Goal: Task Accomplishment & Management: Complete application form

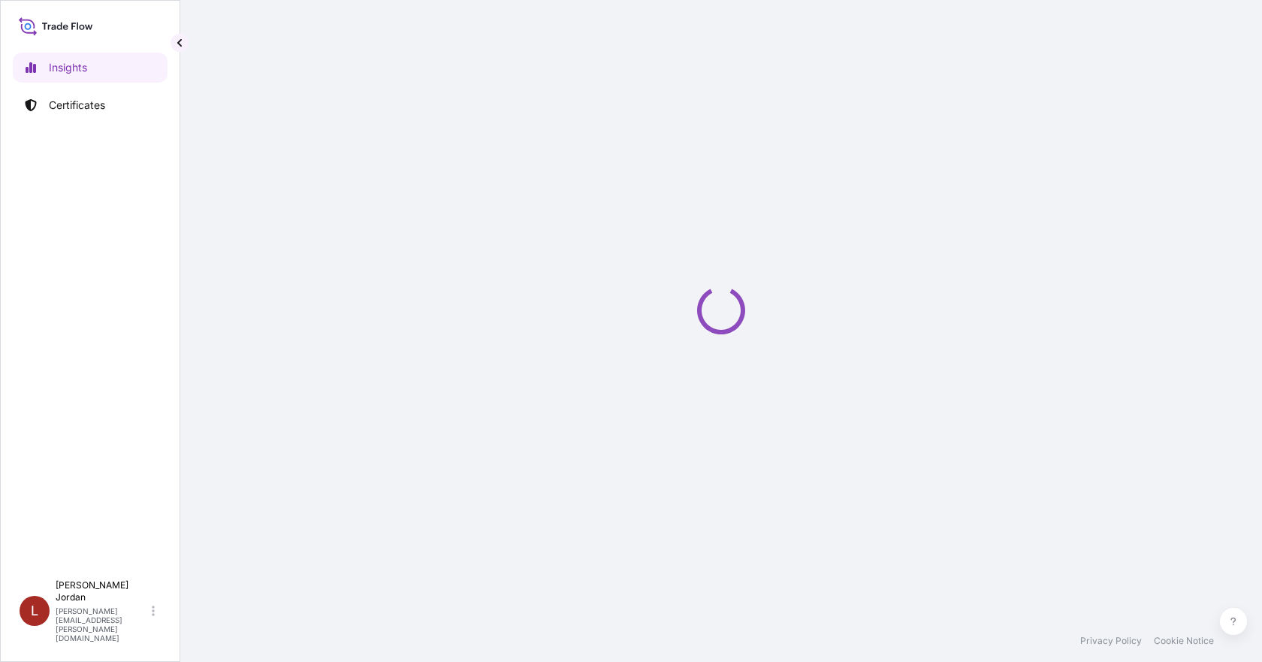
select select "2025"
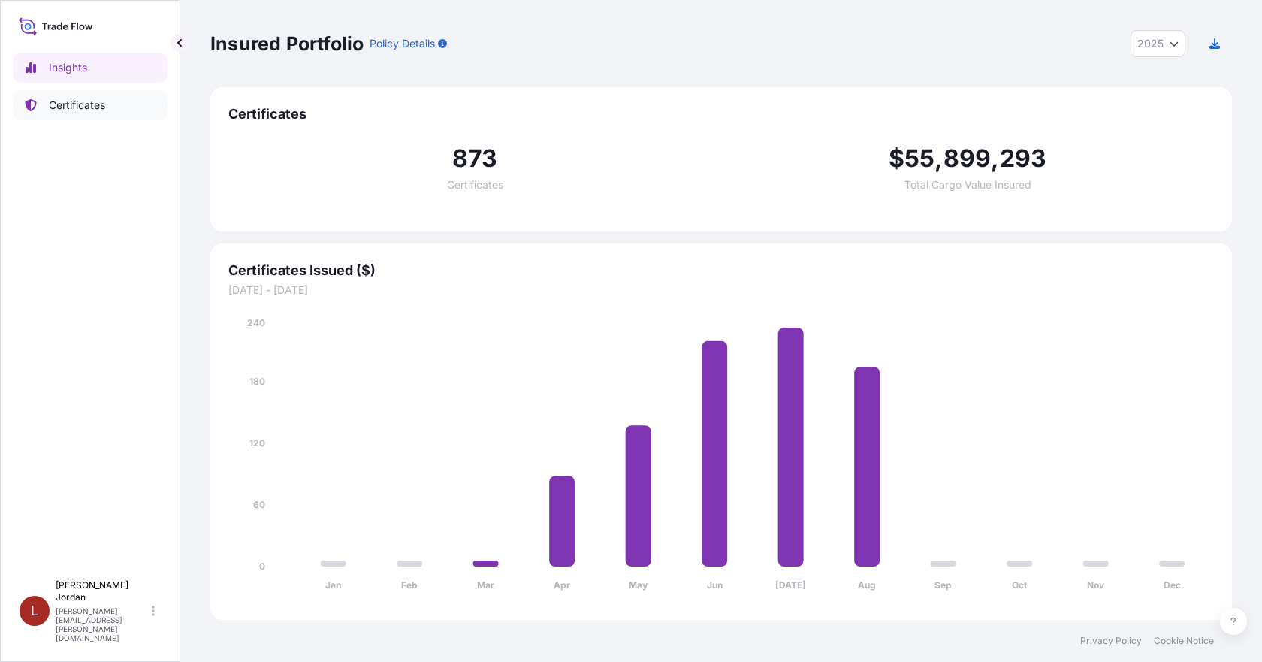
click at [109, 104] on link "Certificates" at bounding box center [90, 105] width 155 height 30
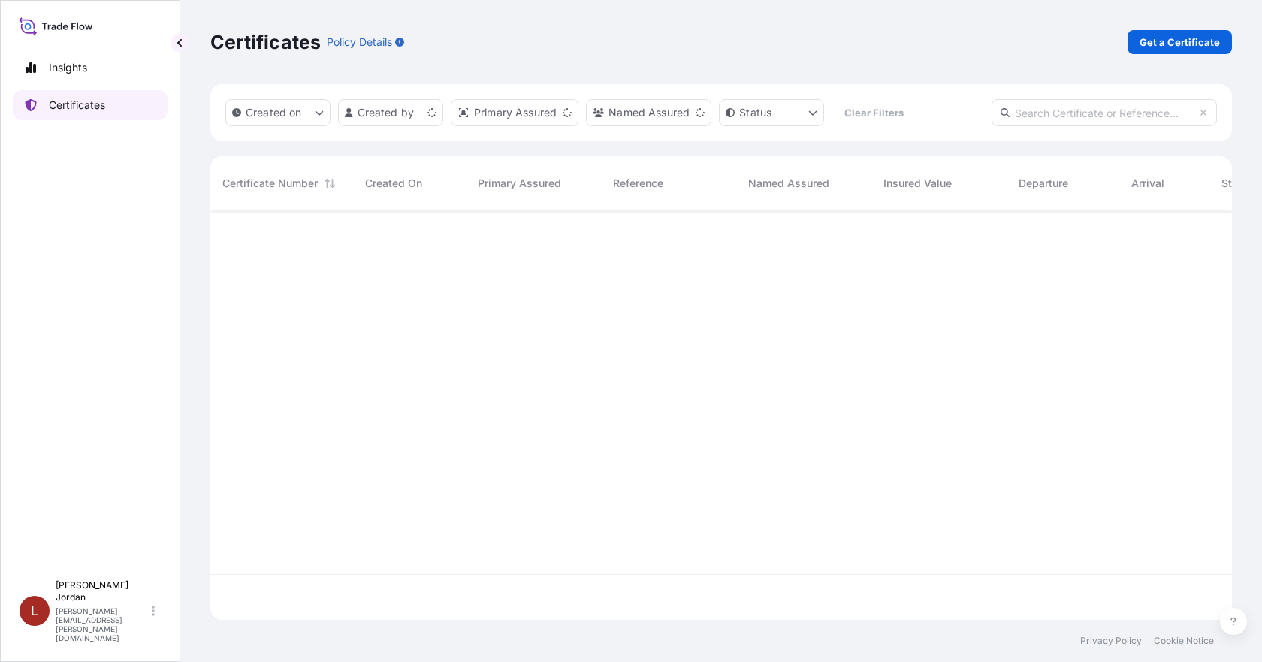
scroll to position [406, 1010]
click at [1185, 44] on p "Get a Certificate" at bounding box center [1179, 42] width 80 height 15
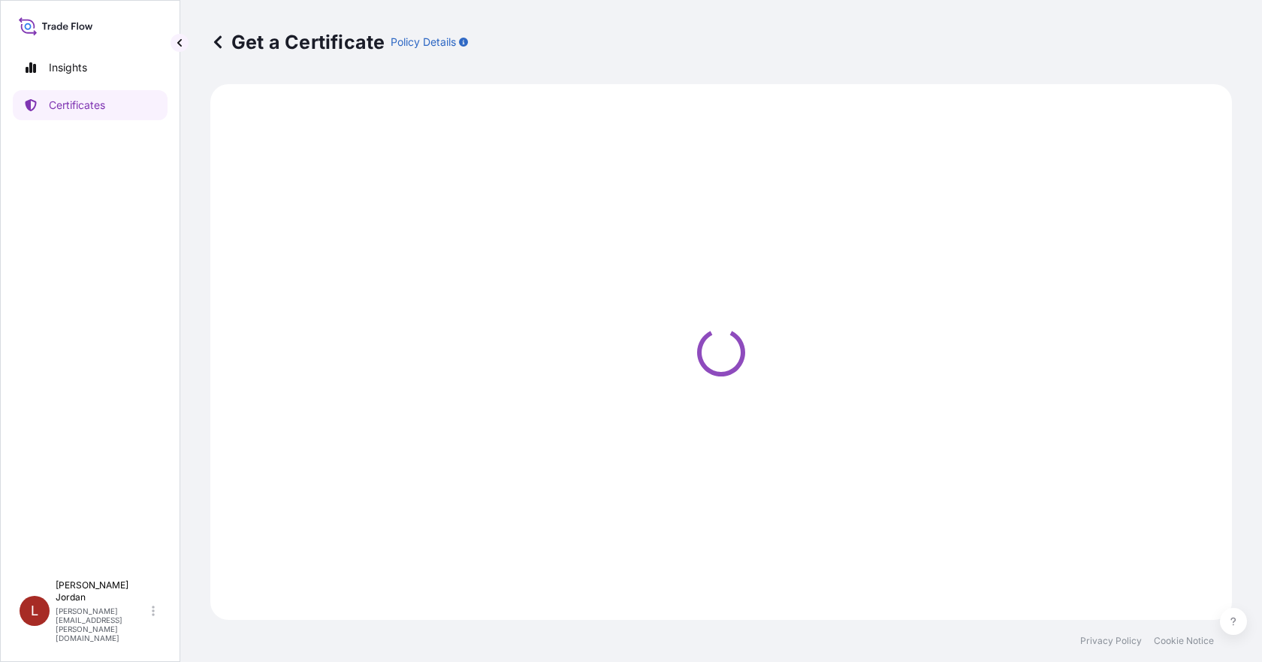
select select "Barge"
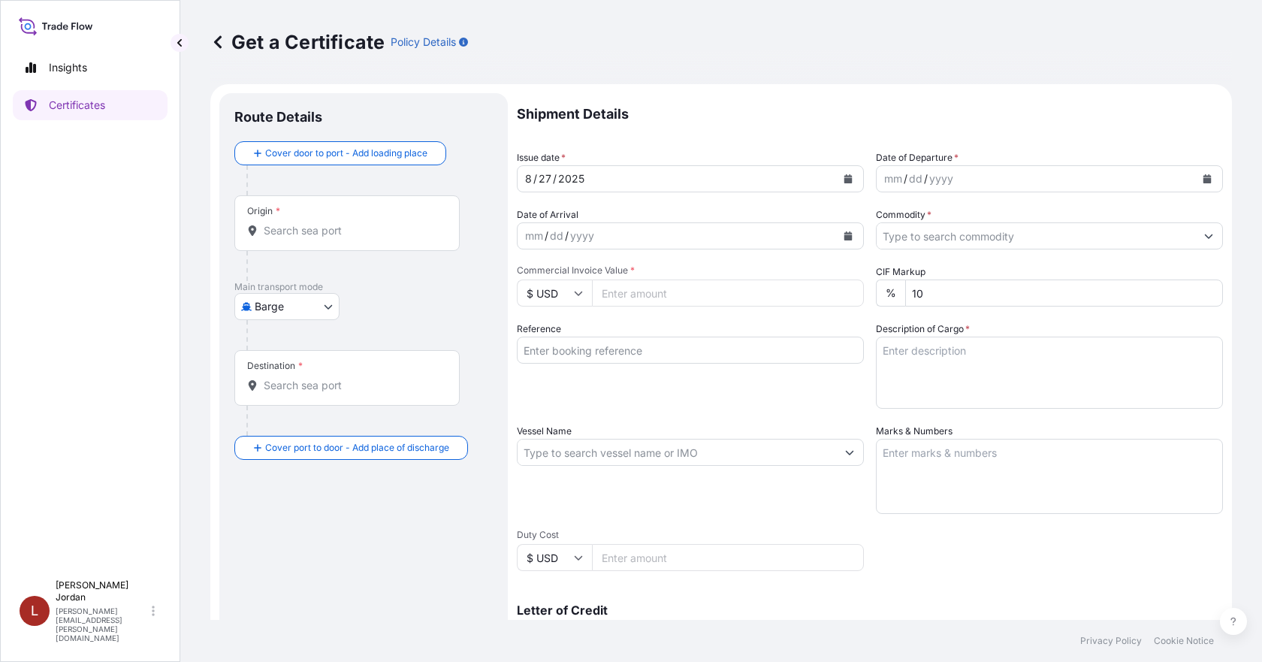
click at [305, 221] on div "Origin *" at bounding box center [346, 223] width 225 height 56
click at [305, 223] on input "Origin *" at bounding box center [352, 230] width 177 height 15
click at [311, 234] on input "Origin *" at bounding box center [352, 230] width 177 height 15
paste input "SAVANNAH"
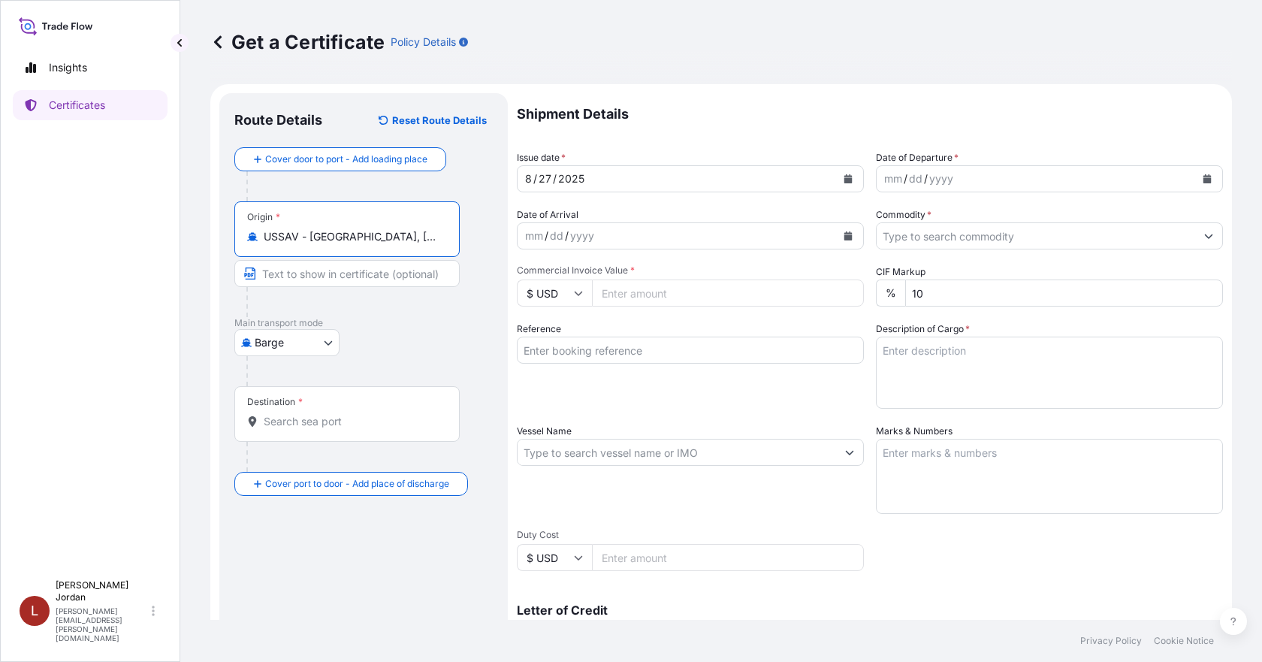
type input "USSAV - [GEOGRAPHIC_DATA], [GEOGRAPHIC_DATA]"
click at [332, 405] on div "Destination *" at bounding box center [346, 414] width 225 height 56
click at [332, 414] on input "Destination *" at bounding box center [352, 421] width 177 height 15
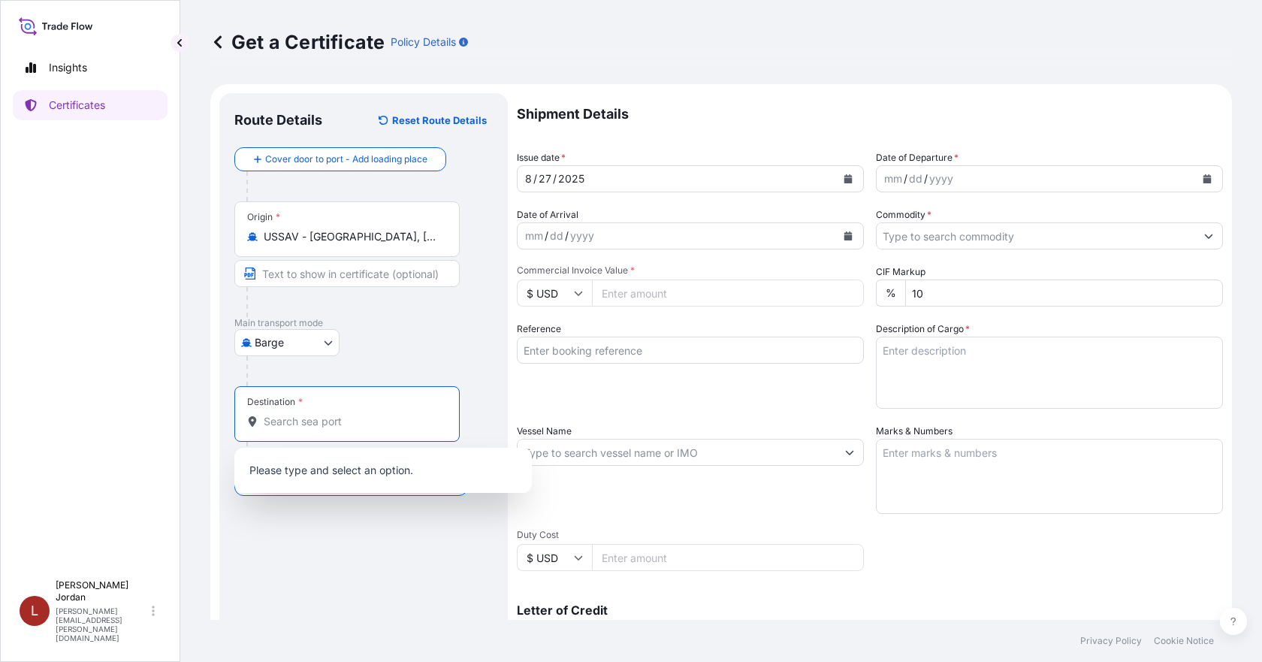
paste input "[GEOGRAPHIC_DATA]"
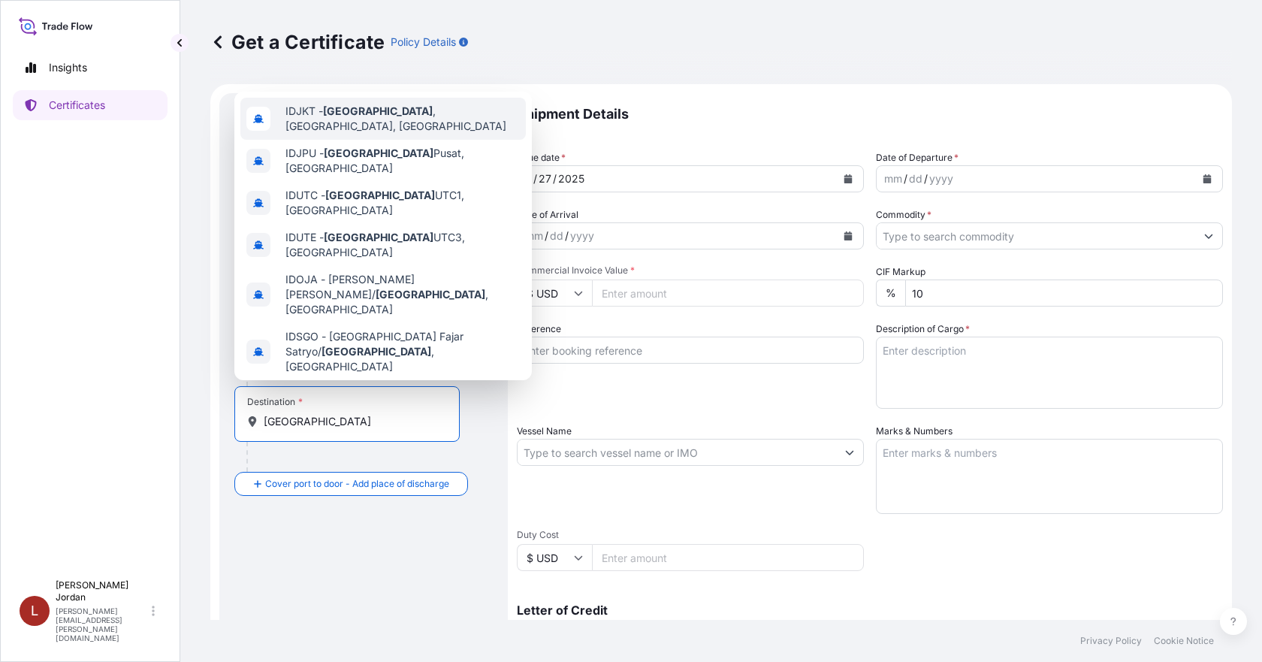
click at [394, 110] on span "IDJKT - [GEOGRAPHIC_DATA] , [GEOGRAPHIC_DATA], [GEOGRAPHIC_DATA]" at bounding box center [402, 119] width 234 height 30
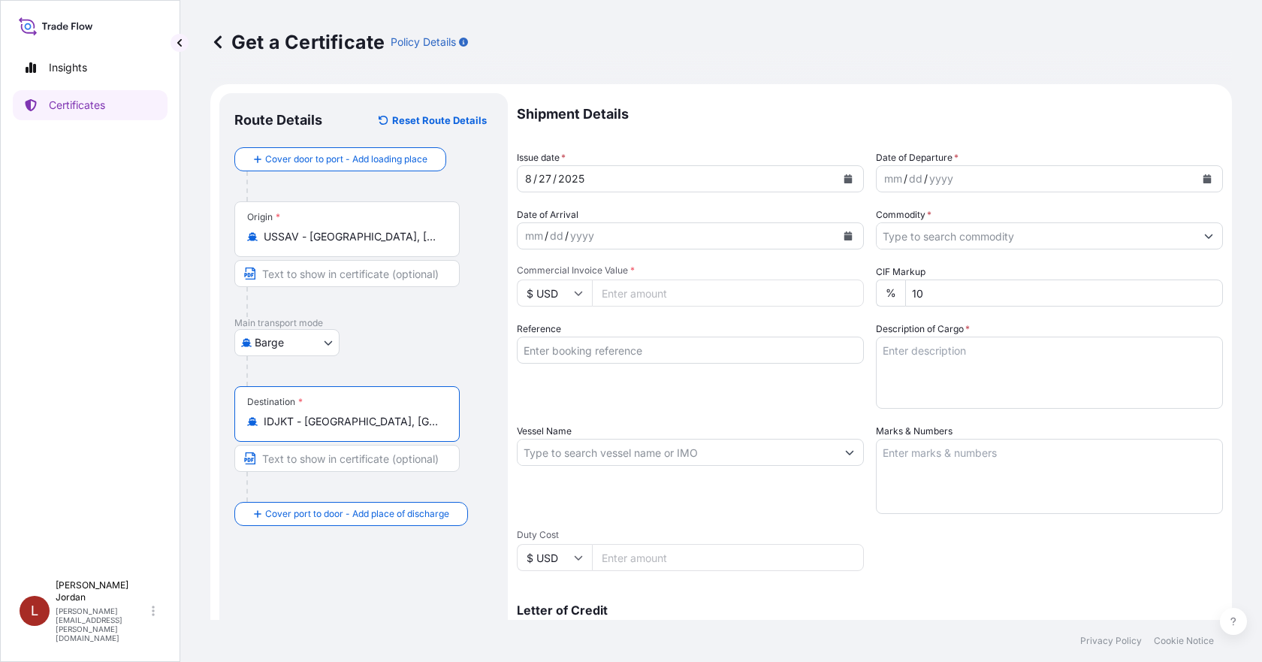
type input "IDJKT - [GEOGRAPHIC_DATA], [GEOGRAPHIC_DATA], [GEOGRAPHIC_DATA]"
click at [666, 291] on input "Commercial Invoice Value *" at bounding box center [728, 292] width 272 height 27
paste input "17246.99"
type input "17246.99"
click at [1206, 168] on button "Calendar" at bounding box center [1207, 179] width 24 height 24
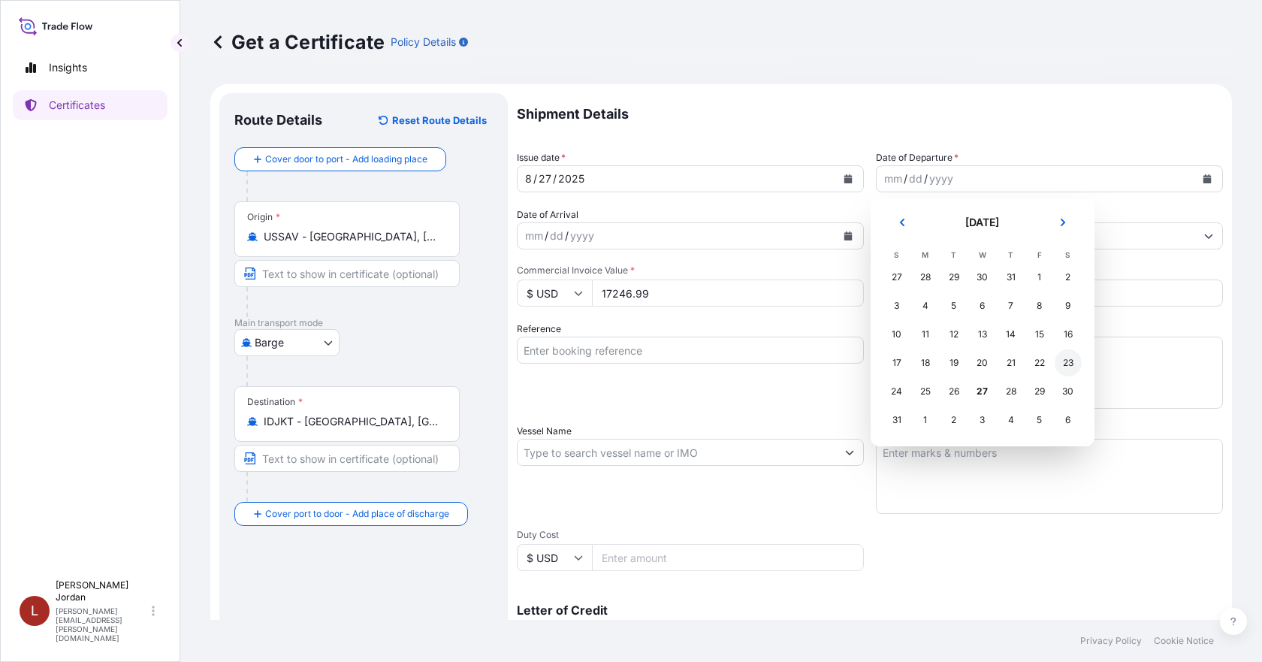
click at [1070, 362] on div "23" at bounding box center [1068, 362] width 27 height 27
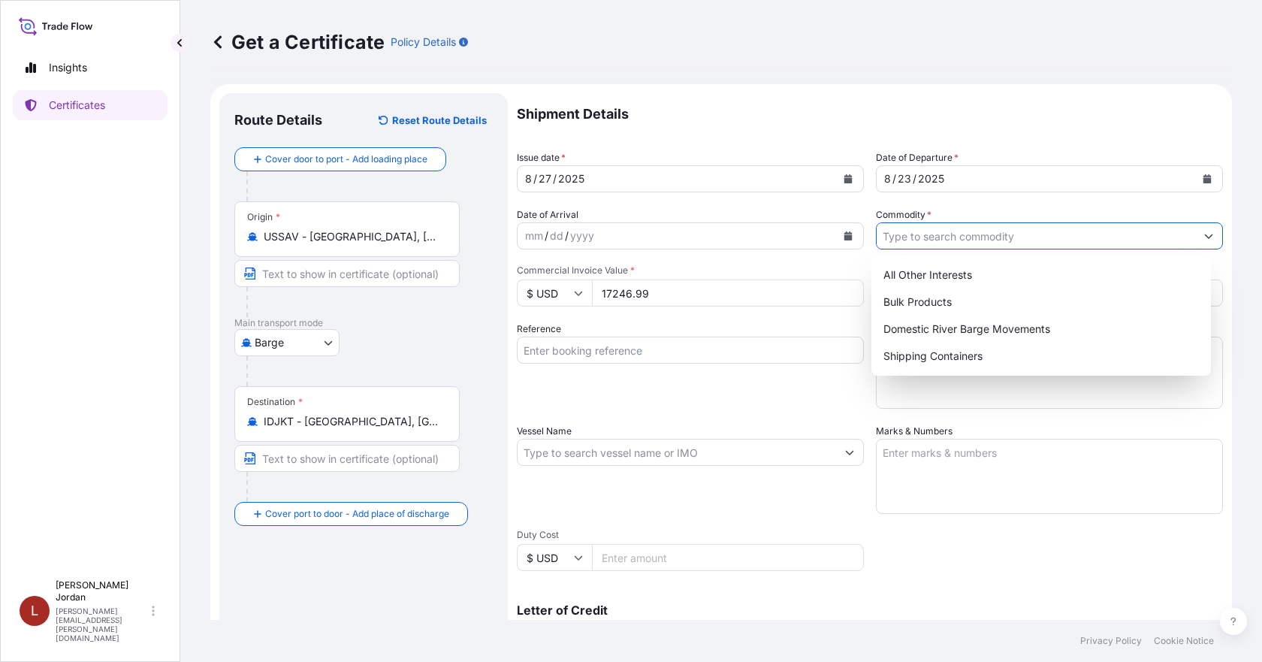
click at [1085, 237] on input "Commodity *" at bounding box center [1036, 235] width 318 height 27
click at [964, 346] on div "Shipping Containers" at bounding box center [1041, 355] width 328 height 27
type input "Shipping Containers"
click at [945, 351] on div "Shipping Containers" at bounding box center [1041, 355] width 328 height 27
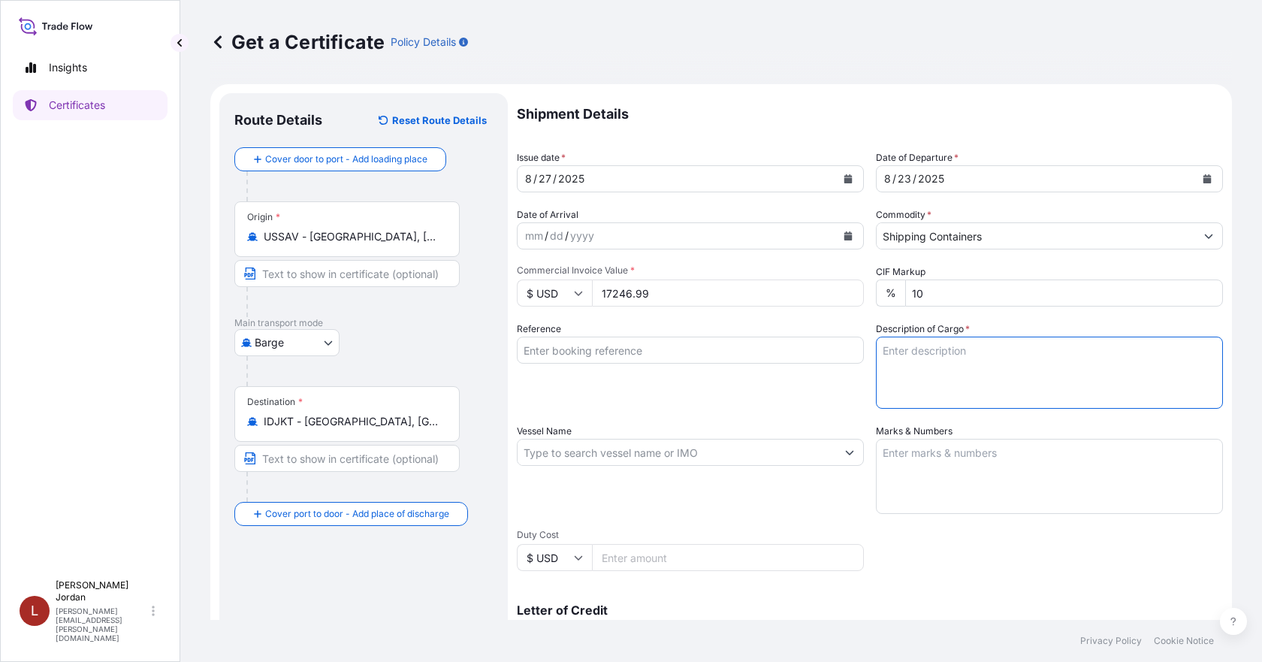
click at [982, 365] on textarea "Description of Cargo *" at bounding box center [1049, 372] width 347 height 72
paste textarea "12 DRUMS GLUCAMATE VLT THICKENER, 57G OH DR Not Regulated. Flash Point: 121.10 …"
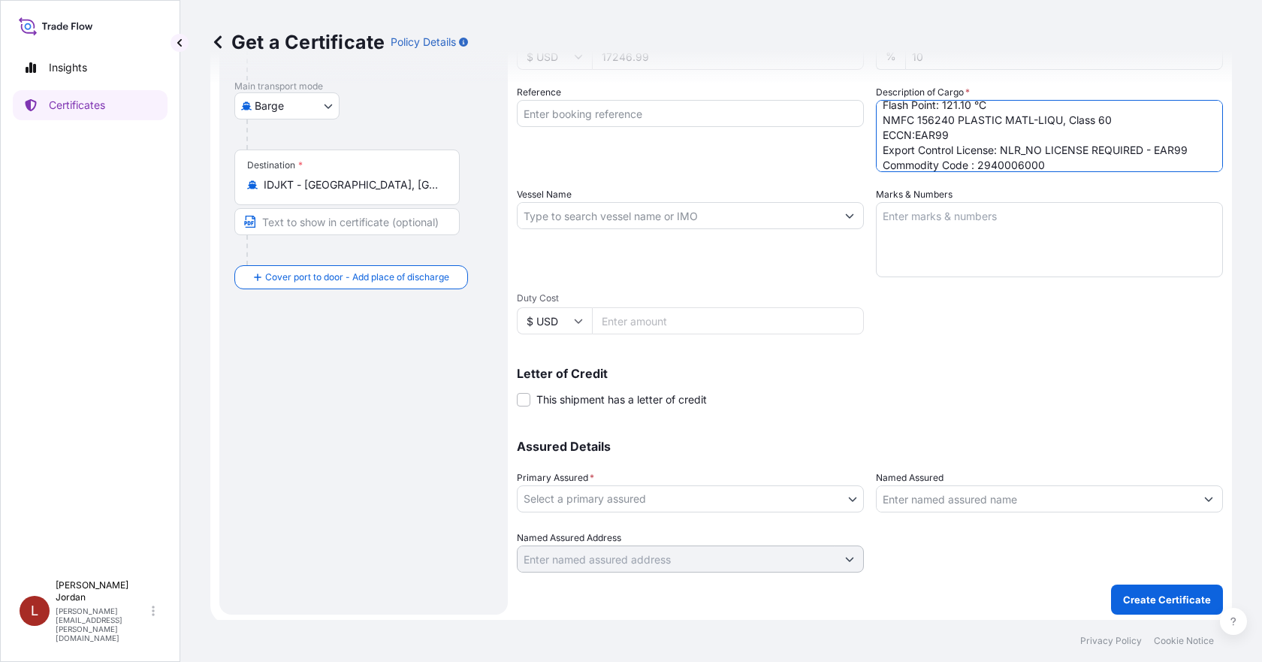
scroll to position [240, 0]
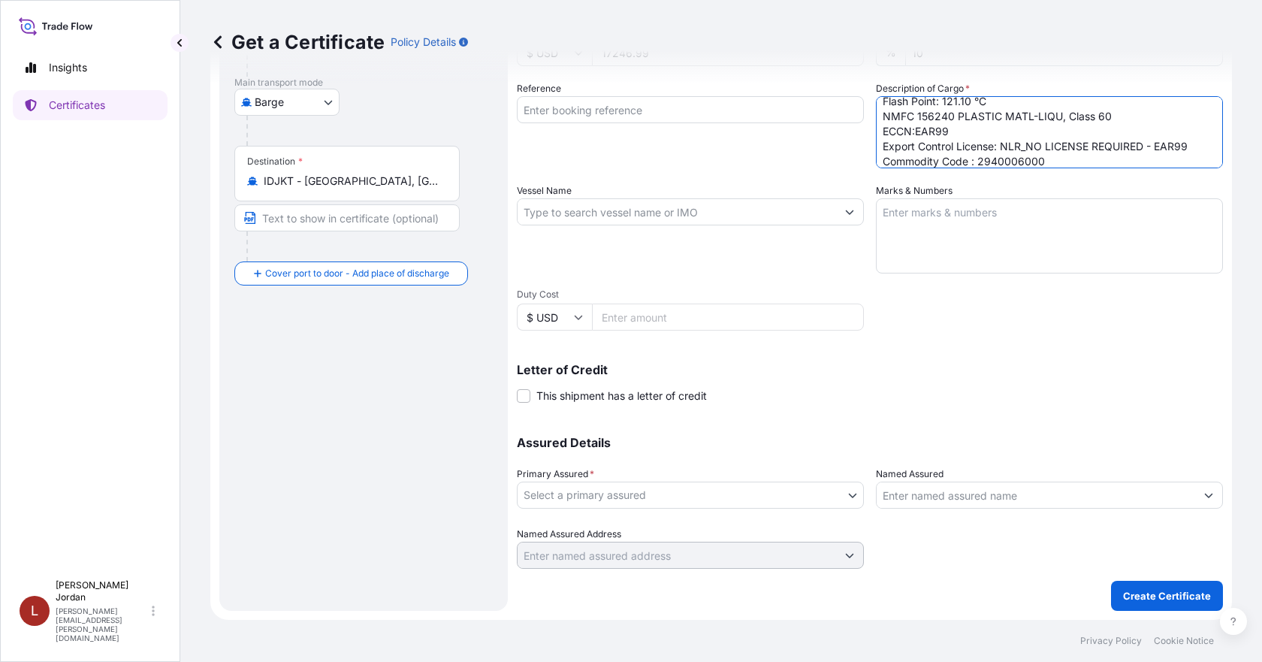
type textarea "12 DRUMS GLUCAMATE VLT THICKENER, 57G OH DR Not Regulated. Flash Point: 121.10 …"
click at [797, 493] on body "Insights Certificates L [PERSON_NAME] [PERSON_NAME][EMAIL_ADDRESS][PERSON_NAME]…" at bounding box center [631, 331] width 1262 height 662
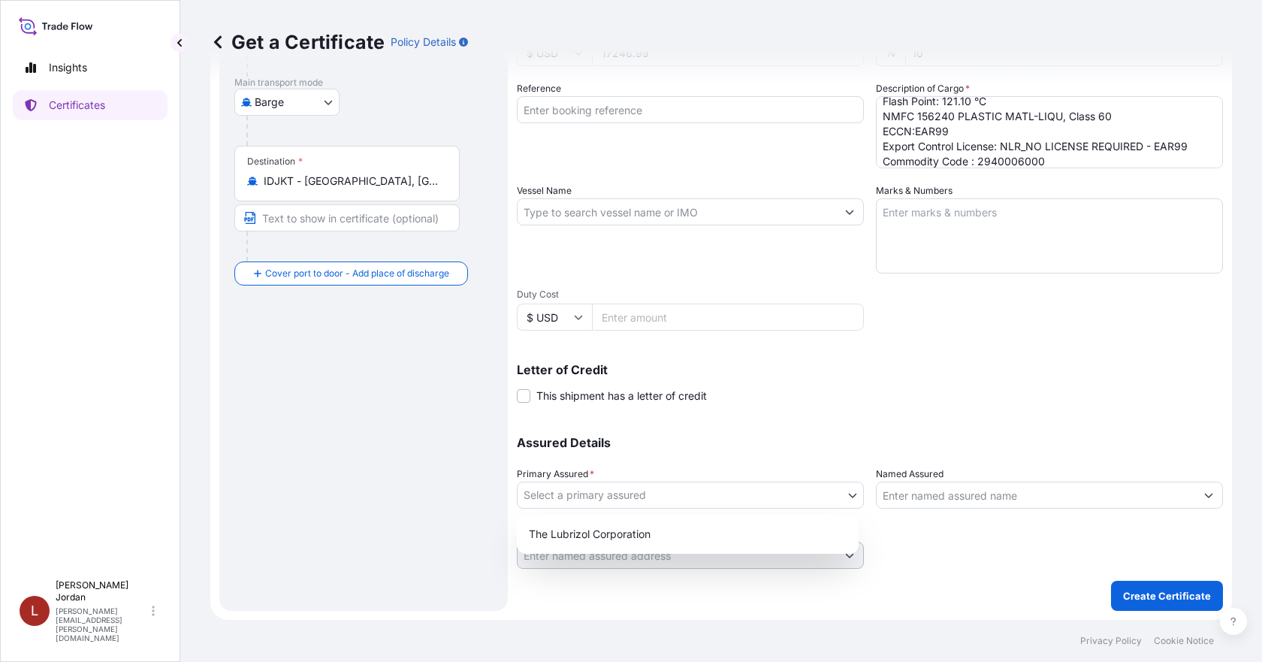
click at [729, 521] on div "The Lubrizol Corporation" at bounding box center [688, 534] width 330 height 27
select select "31566"
click at [997, 507] on input "Named Assured" at bounding box center [1036, 494] width 318 height 27
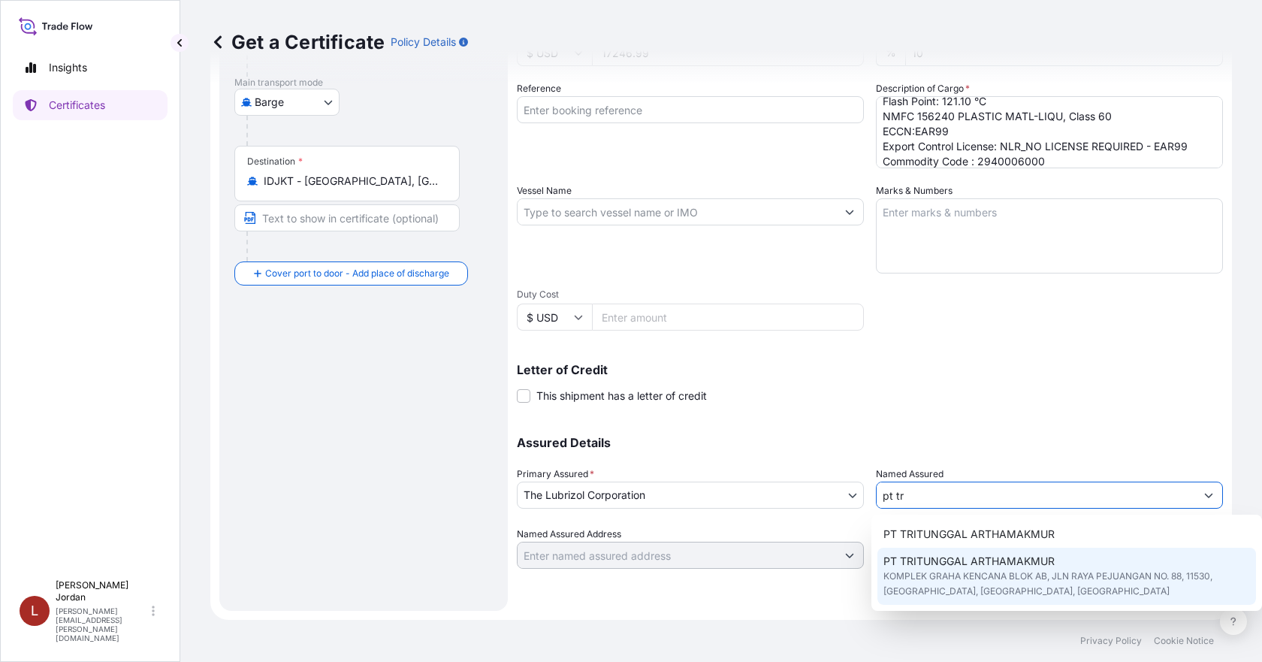
click at [966, 554] on span "PT TRITUNGGAL ARTHAMAKMUR" at bounding box center [968, 561] width 171 height 15
type input "PT TRITUNGGAL ARTHAMAKMUR"
type input "KOMPLEK GRAHA KENCANA BLOK AB, JLN RAYA PEJUANGAN NO. 88"
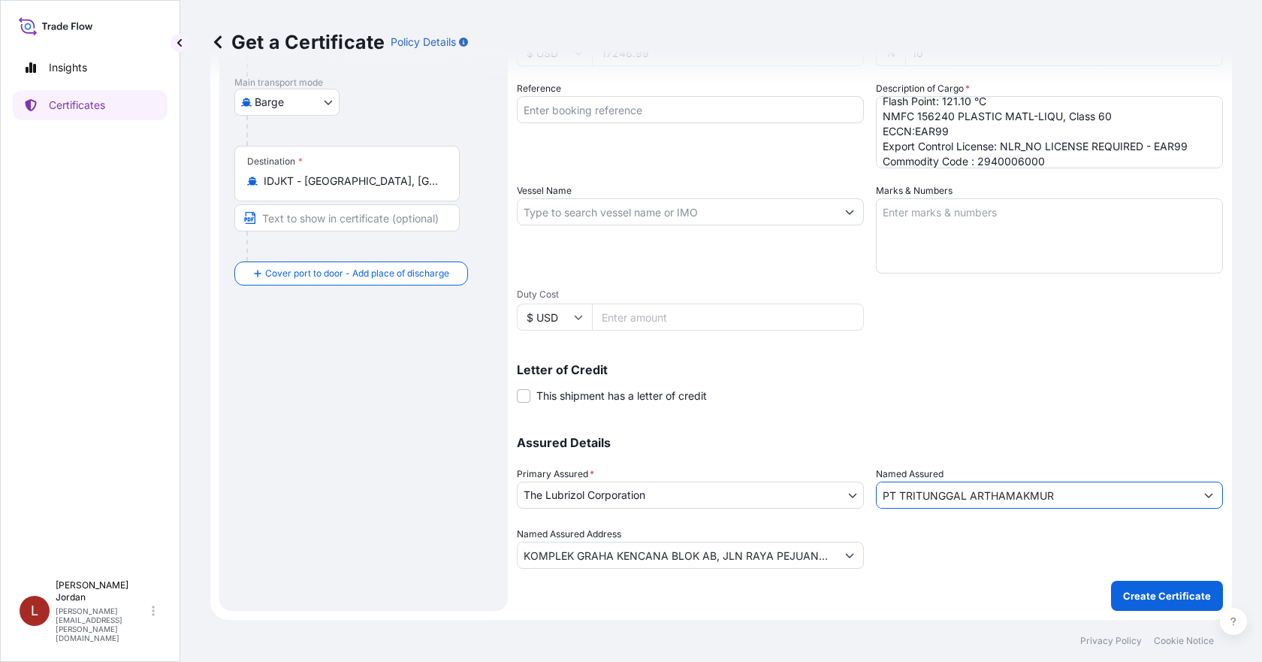
type input "PT TRITUNGGAL ARTHAMAKMUR"
click at [812, 558] on input "KOMPLEK GRAHA KENCANA BLOK AB, JLN RAYA PEJUANGAN NO. 88" at bounding box center [677, 555] width 318 height 27
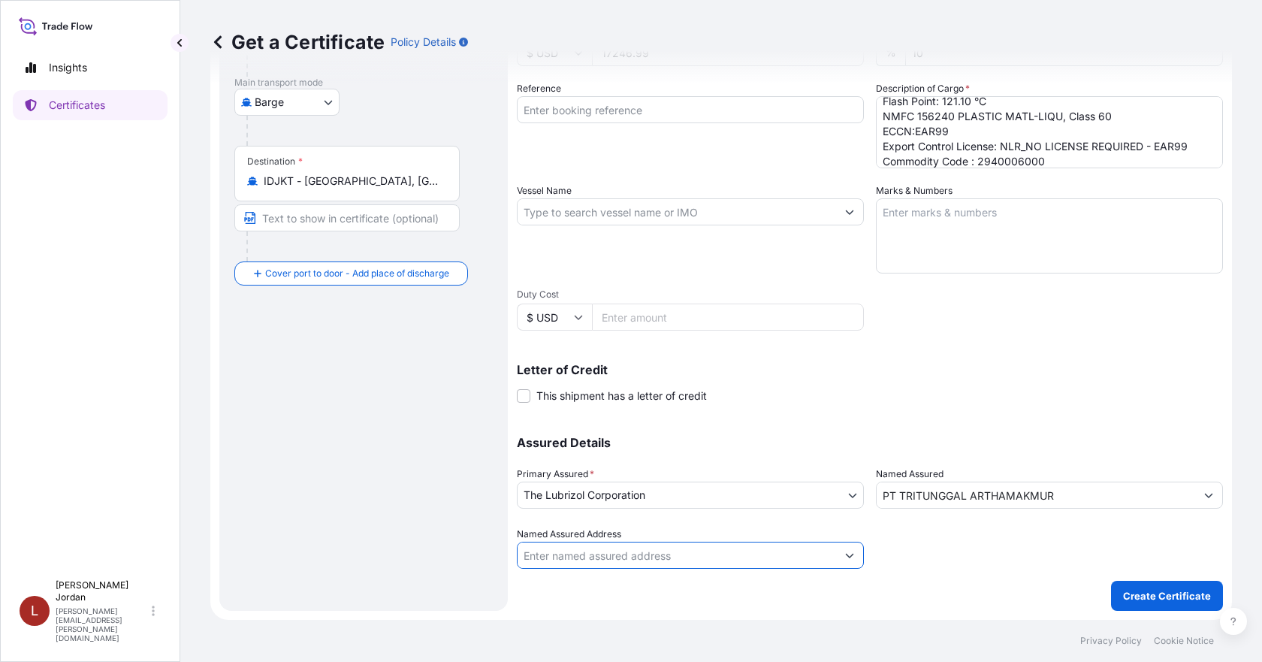
click at [858, 560] on div "Assured Details Primary Assured * The Lubrizol Corporation The Lubrizol Corpora…" at bounding box center [870, 493] width 706 height 150
click at [955, 560] on div at bounding box center [1049, 548] width 347 height 42
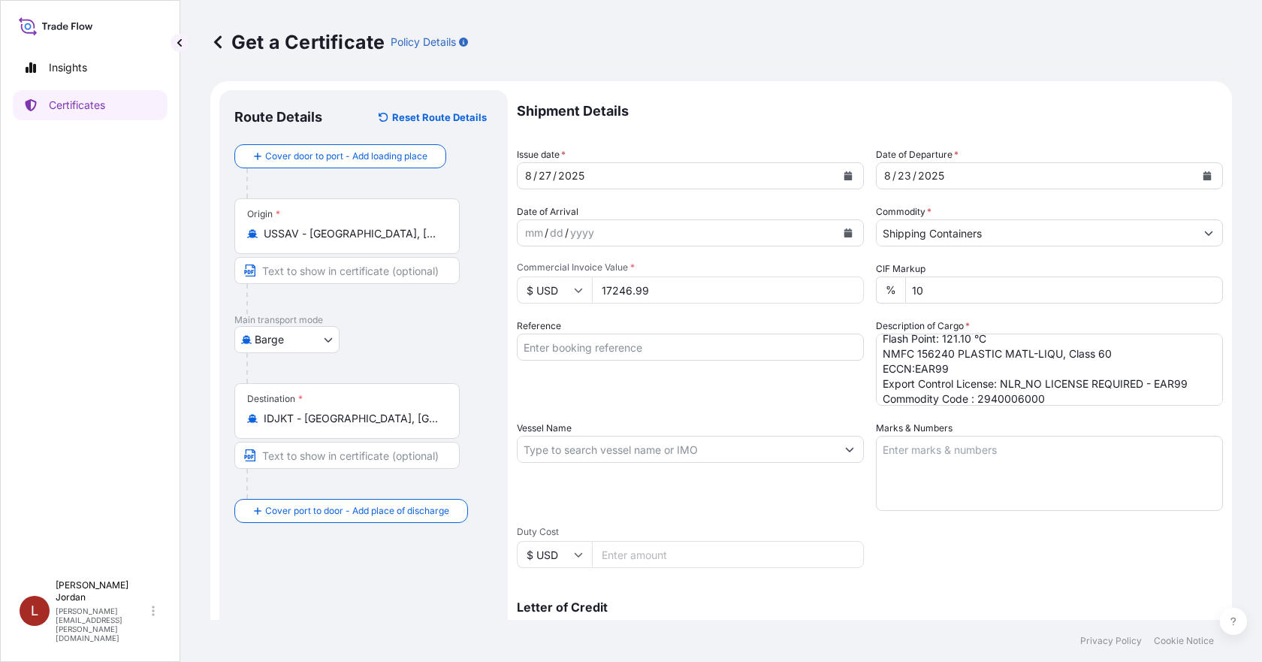
scroll to position [0, 0]
click at [623, 349] on input "Reference" at bounding box center [690, 349] width 347 height 27
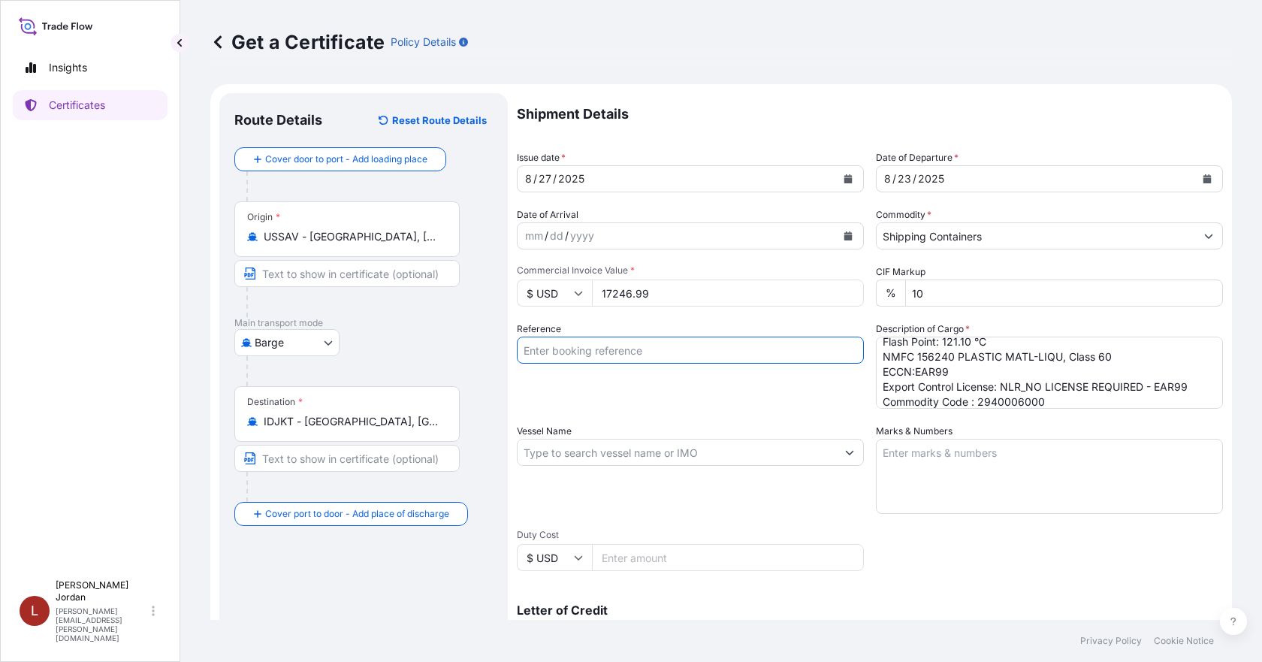
paste input "80000108630"
type input "80000108630"
click at [899, 511] on textarea "Marks & Numbers" at bounding box center [1049, 476] width 347 height 75
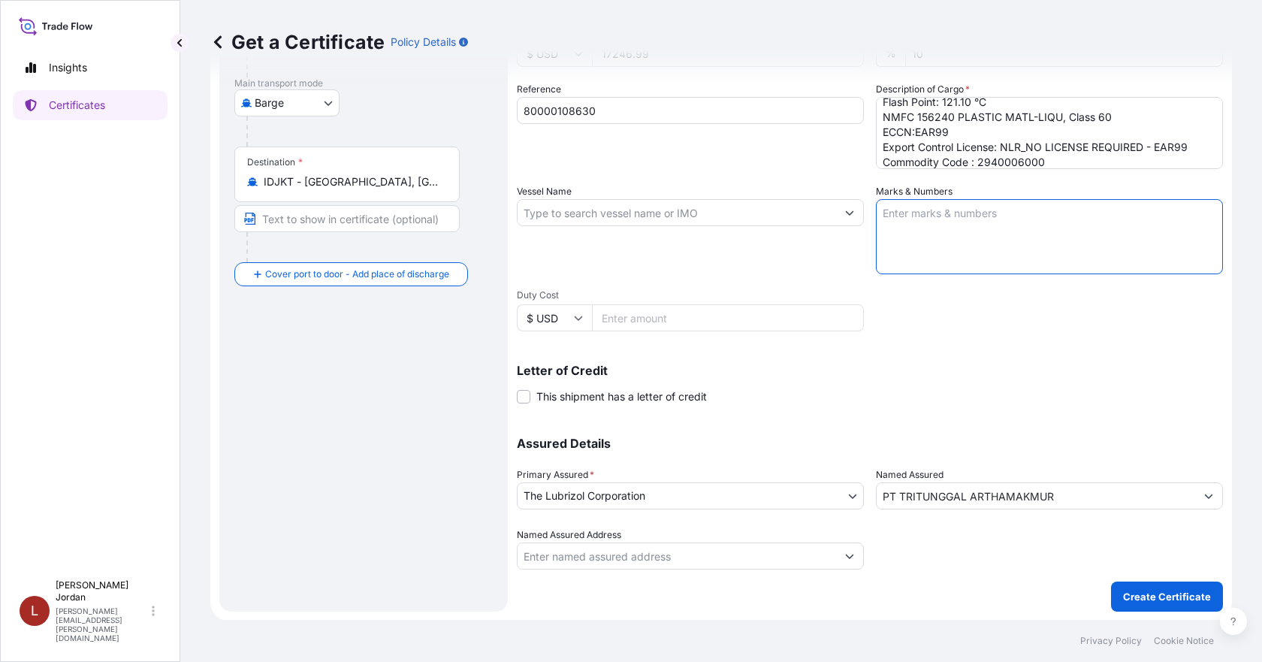
scroll to position [240, 0]
click at [1151, 583] on button "Create Certificate" at bounding box center [1167, 596] width 112 height 30
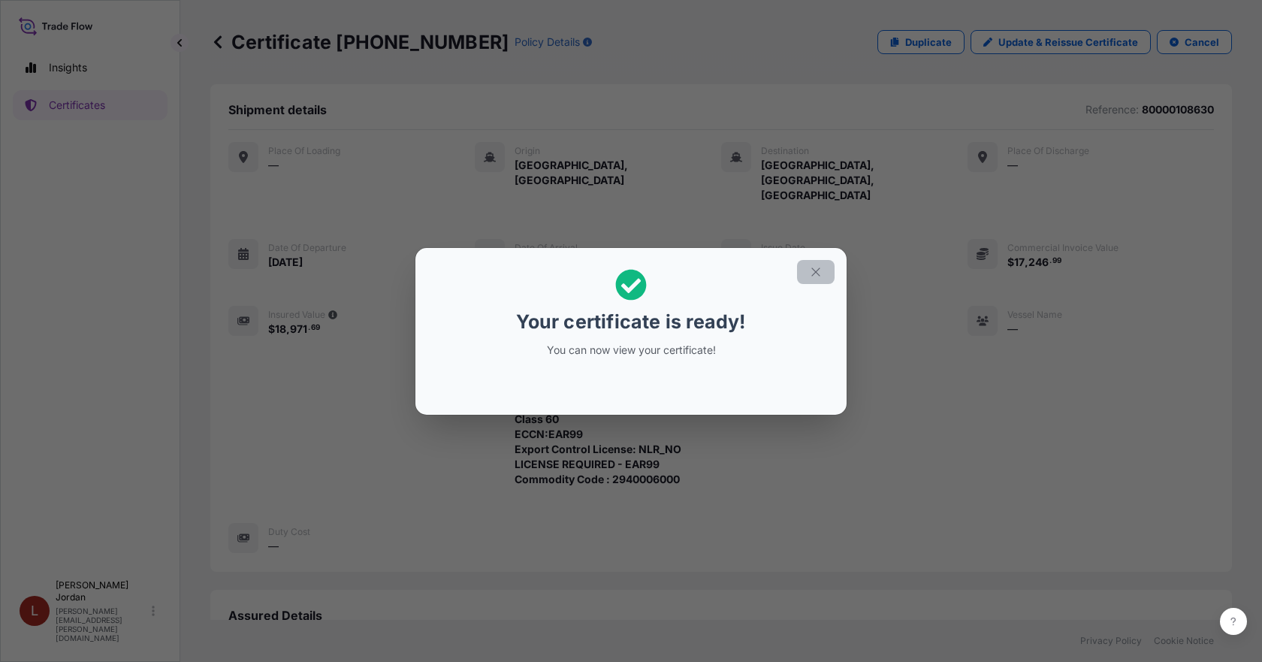
click at [809, 277] on icon "button" at bounding box center [816, 272] width 14 height 14
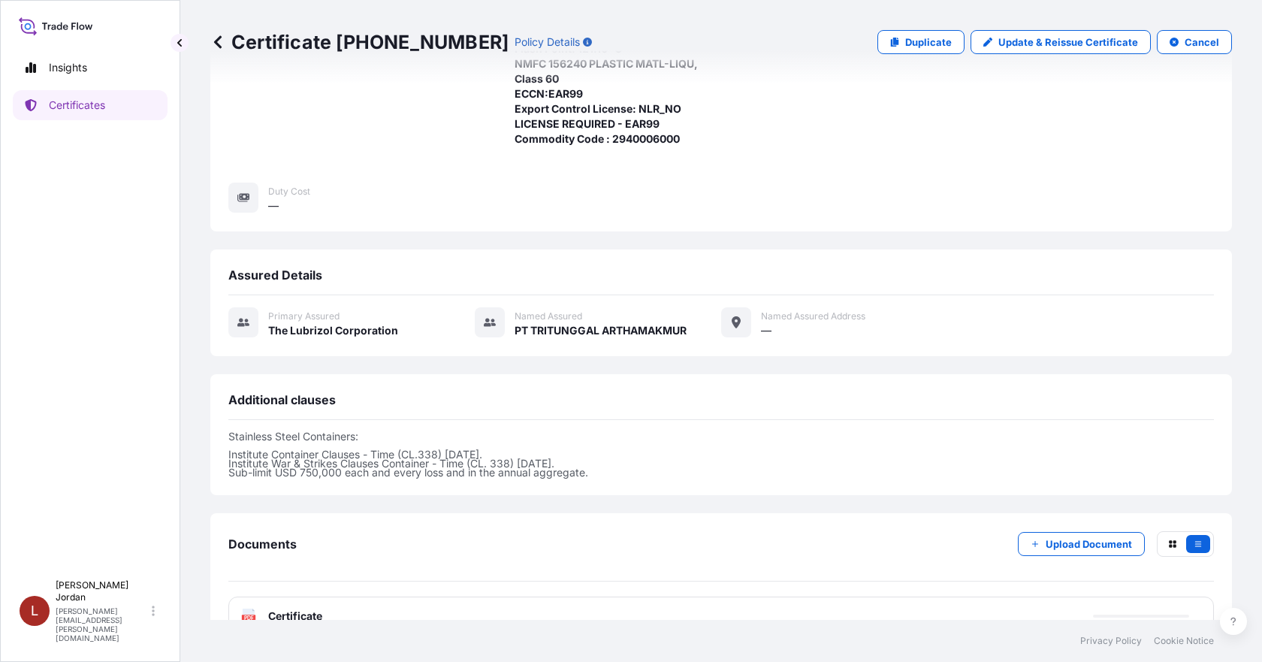
scroll to position [344, 0]
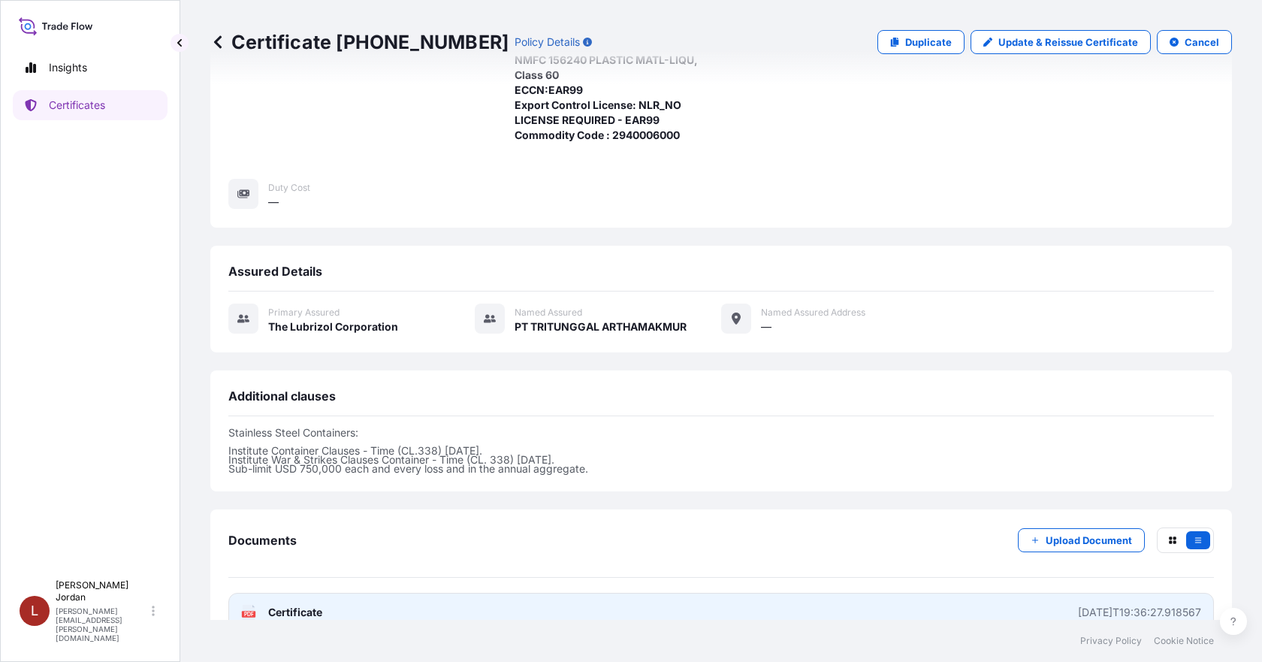
click at [782, 593] on link "PDF Certificate [DATE]T19:36:27.918567" at bounding box center [720, 612] width 985 height 39
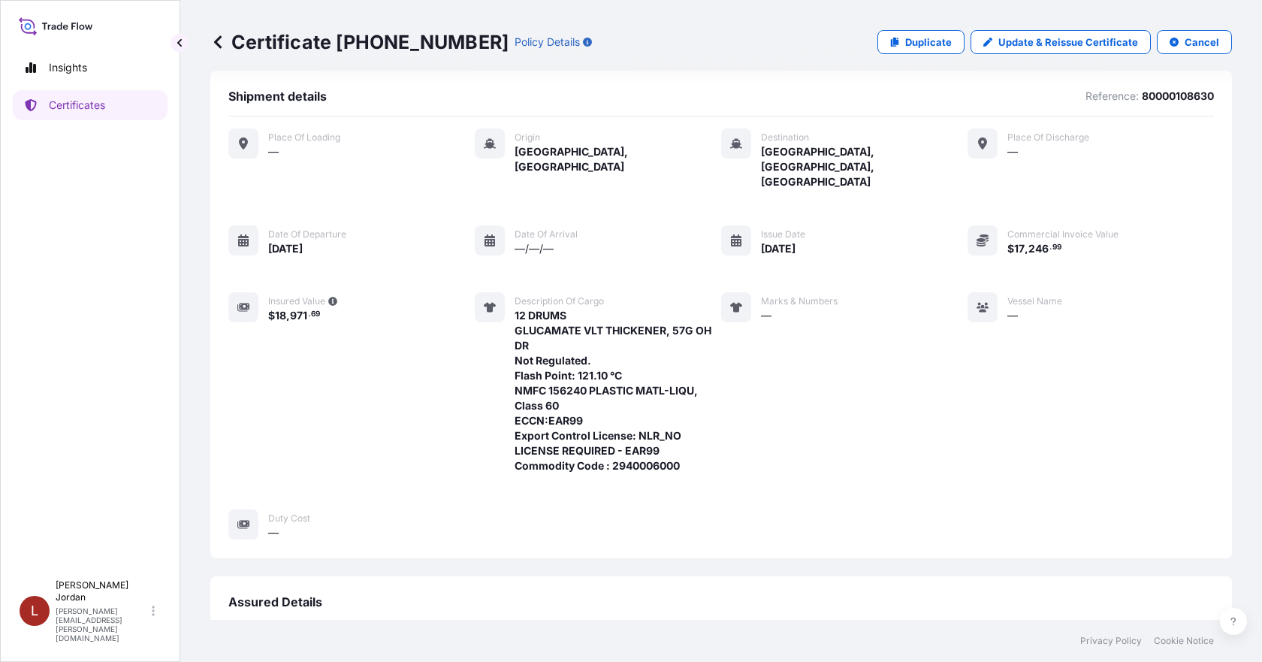
scroll to position [0, 0]
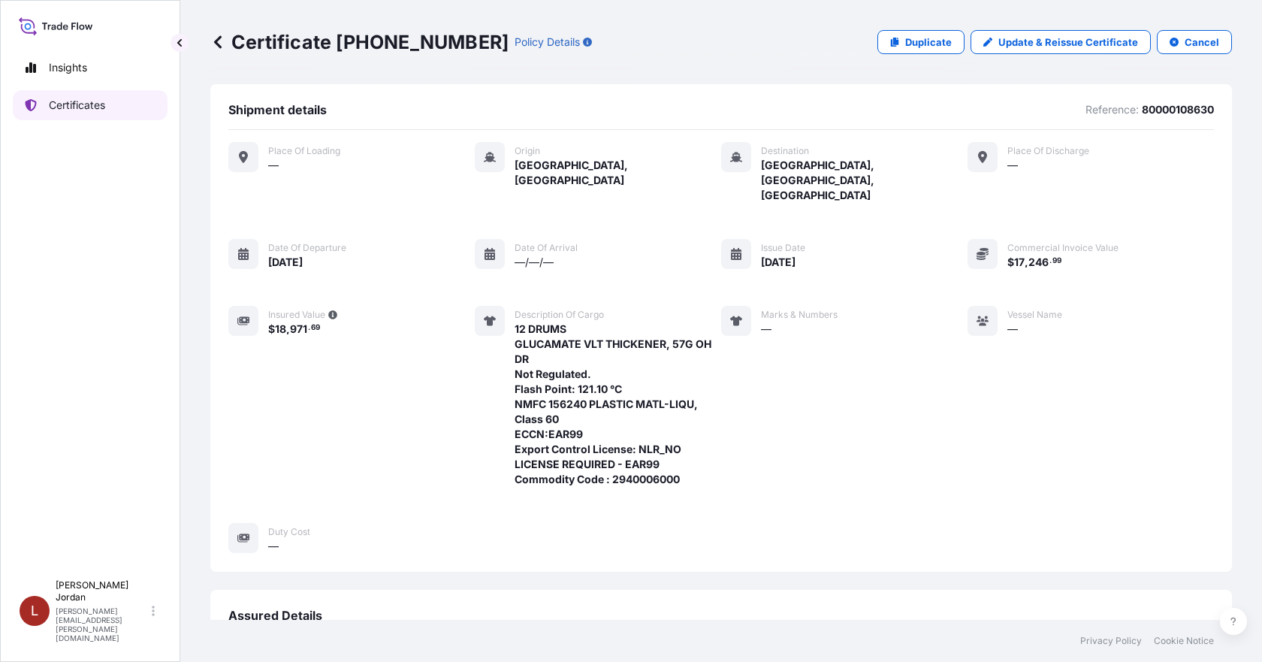
click at [94, 101] on p "Certificates" at bounding box center [77, 105] width 56 height 15
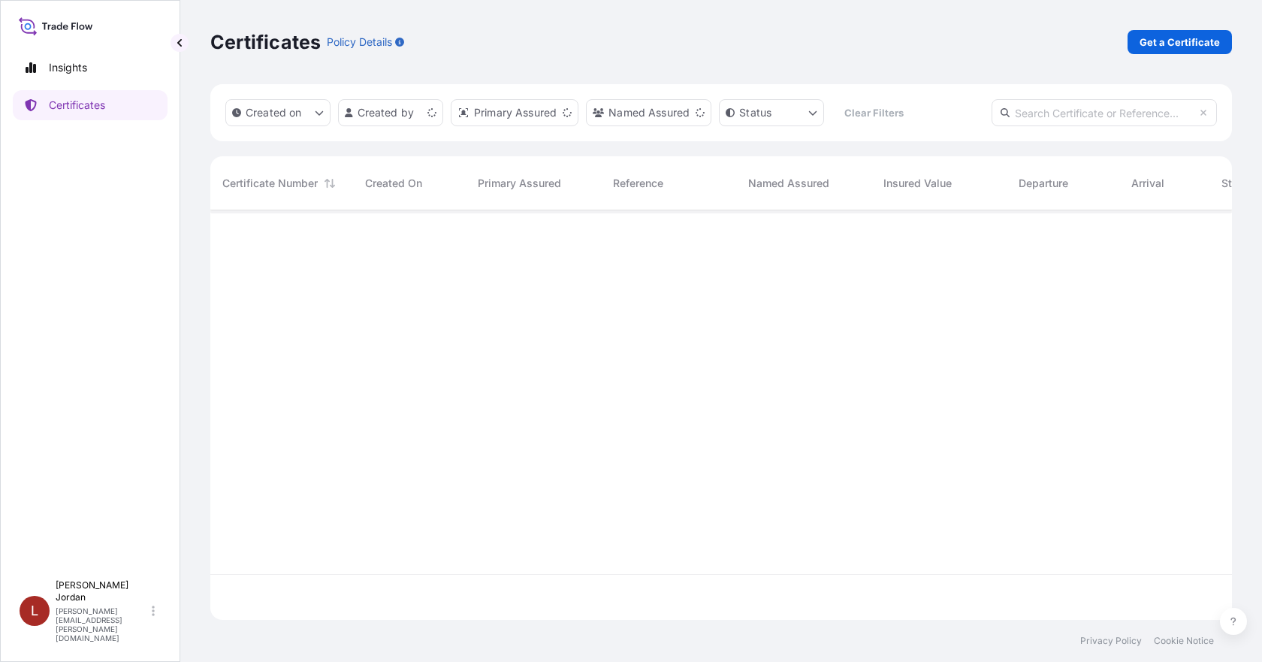
scroll to position [406, 1010]
click at [1172, 44] on p "Get a Certificate" at bounding box center [1179, 42] width 80 height 15
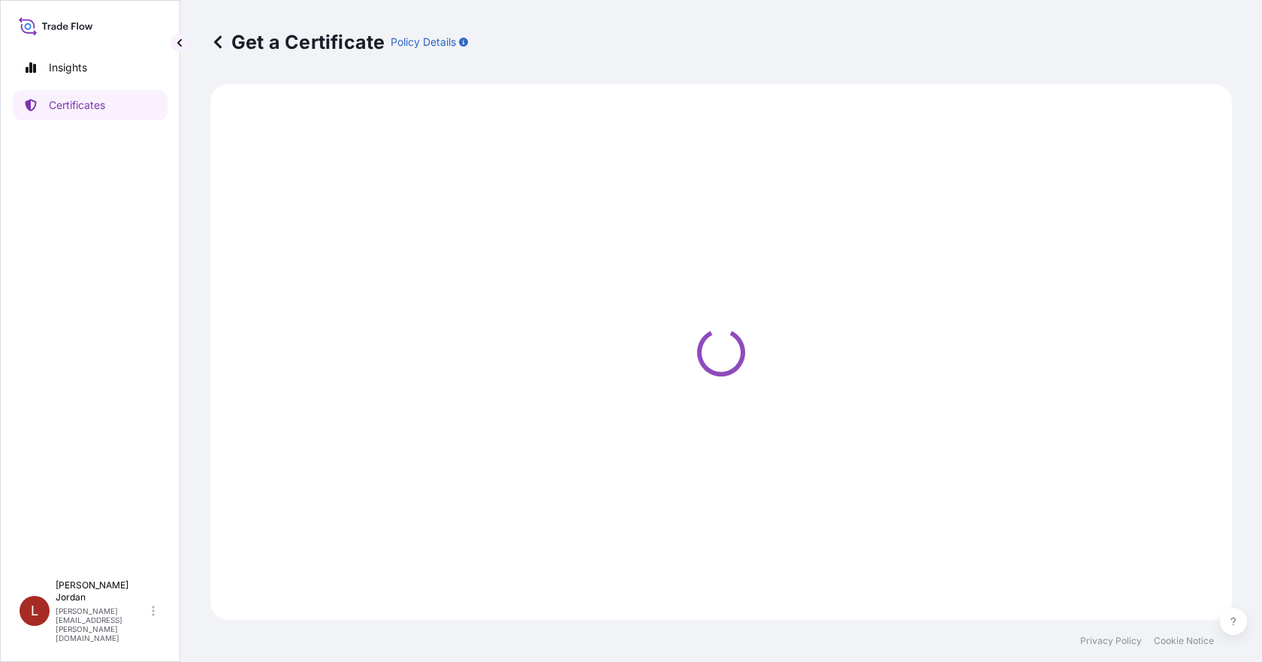
select select "Barge"
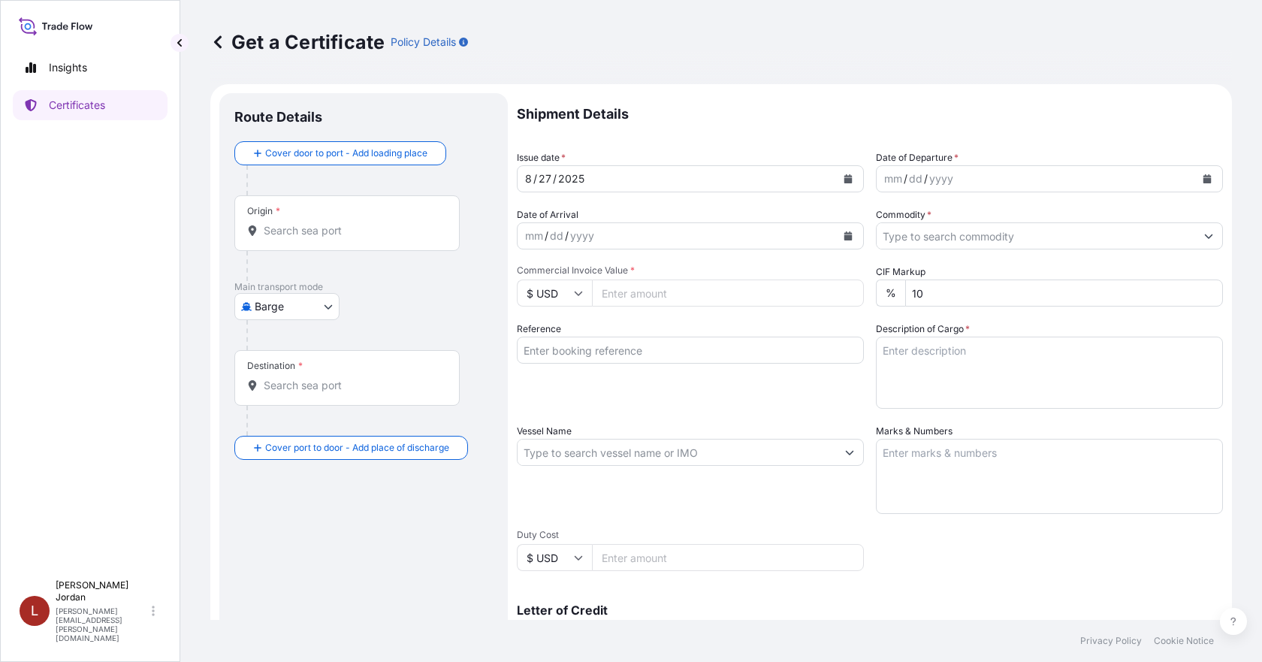
click at [293, 230] on input "Origin *" at bounding box center [352, 230] width 177 height 15
paste input "[GEOGRAPHIC_DATA]"
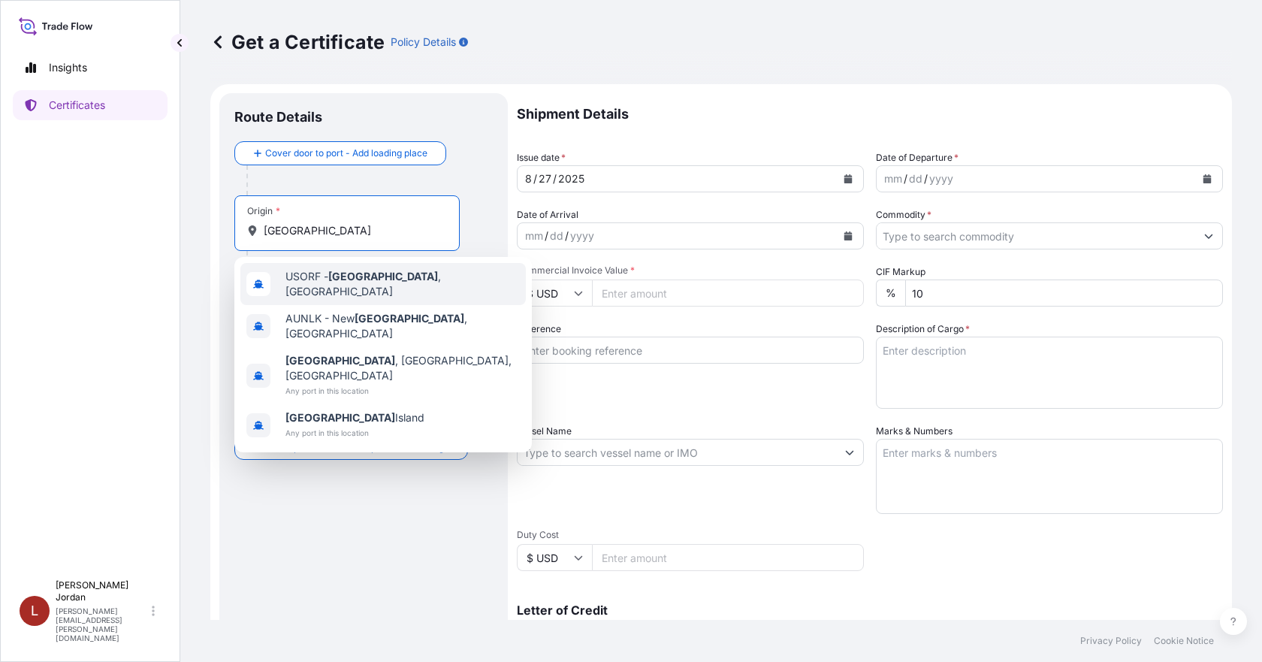
click at [397, 277] on span "USORF - [GEOGRAPHIC_DATA] , [GEOGRAPHIC_DATA]" at bounding box center [402, 284] width 234 height 30
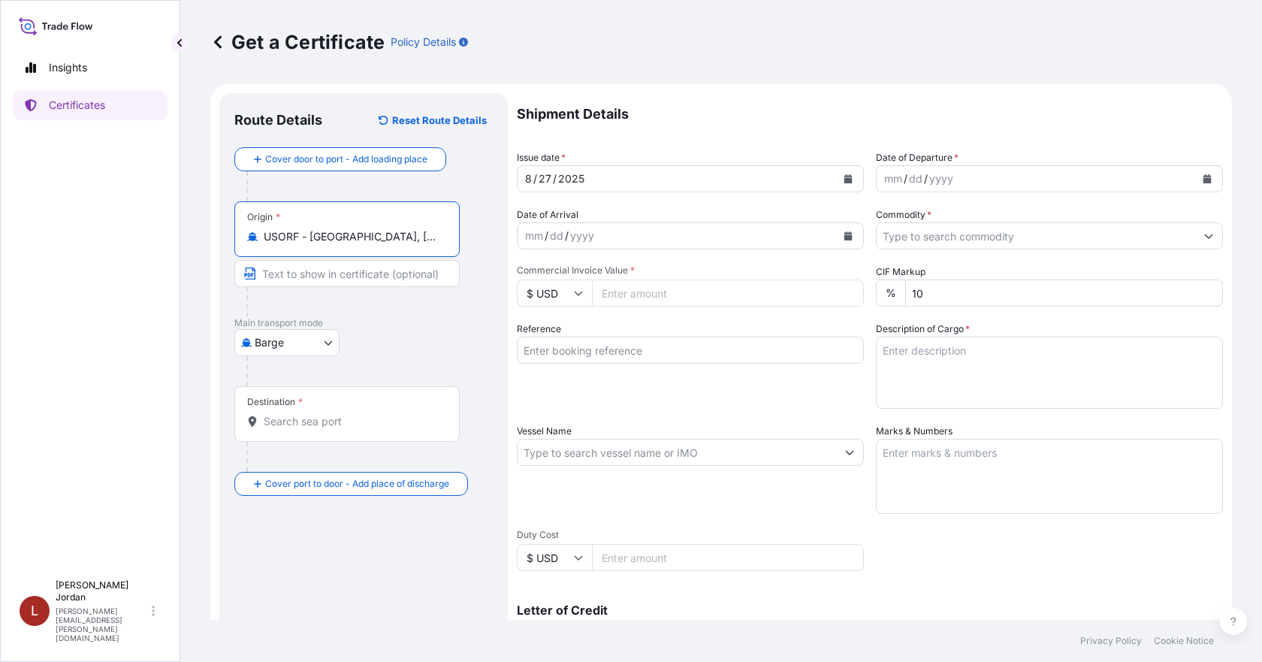
type input "USORF - [GEOGRAPHIC_DATA], [GEOGRAPHIC_DATA]"
click at [288, 408] on div "Destination *" at bounding box center [346, 414] width 225 height 56
click at [288, 414] on input "Destination *" at bounding box center [352, 421] width 177 height 15
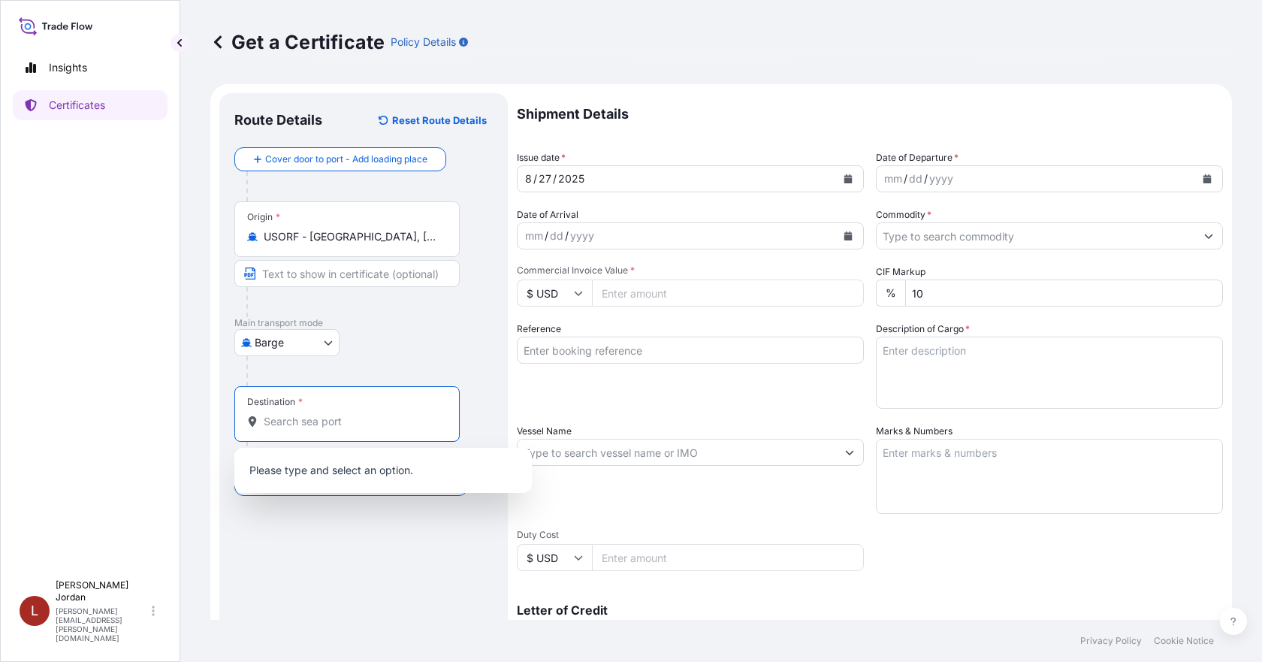
paste input "KEELUNG"
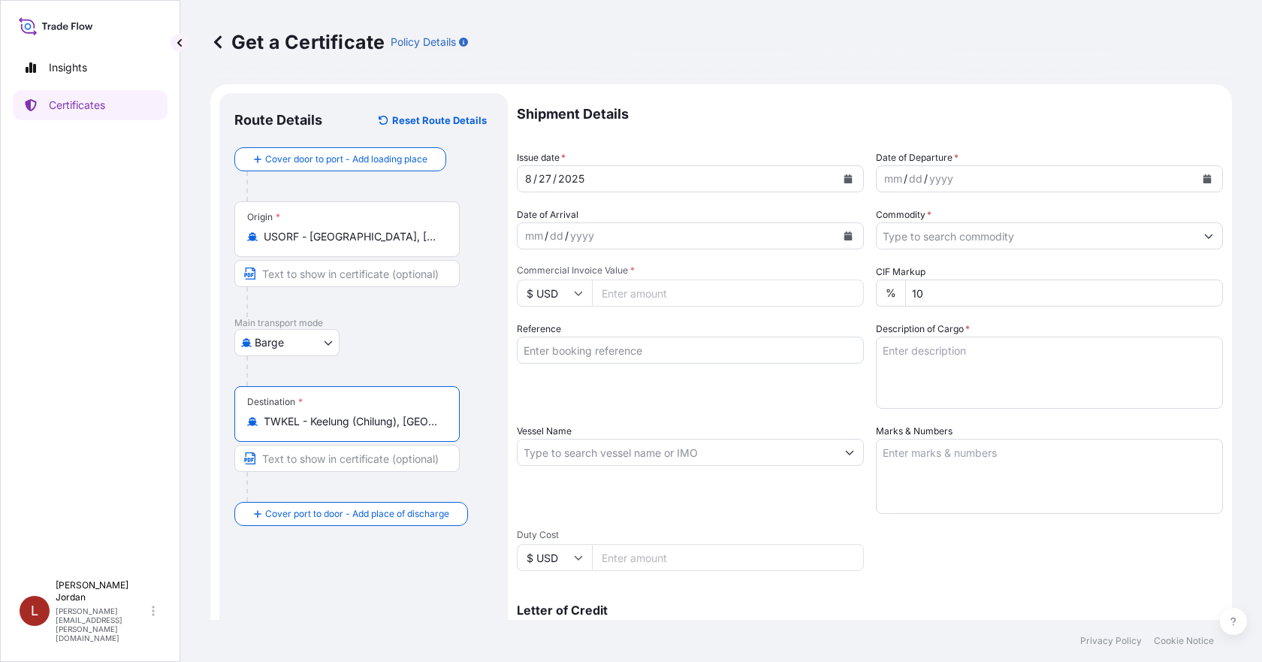
type input "TWKEL - Keelung (Chilung), [GEOGRAPHIC_DATA]"
click at [677, 287] on input "Commercial Invoice Value *" at bounding box center [728, 292] width 272 height 27
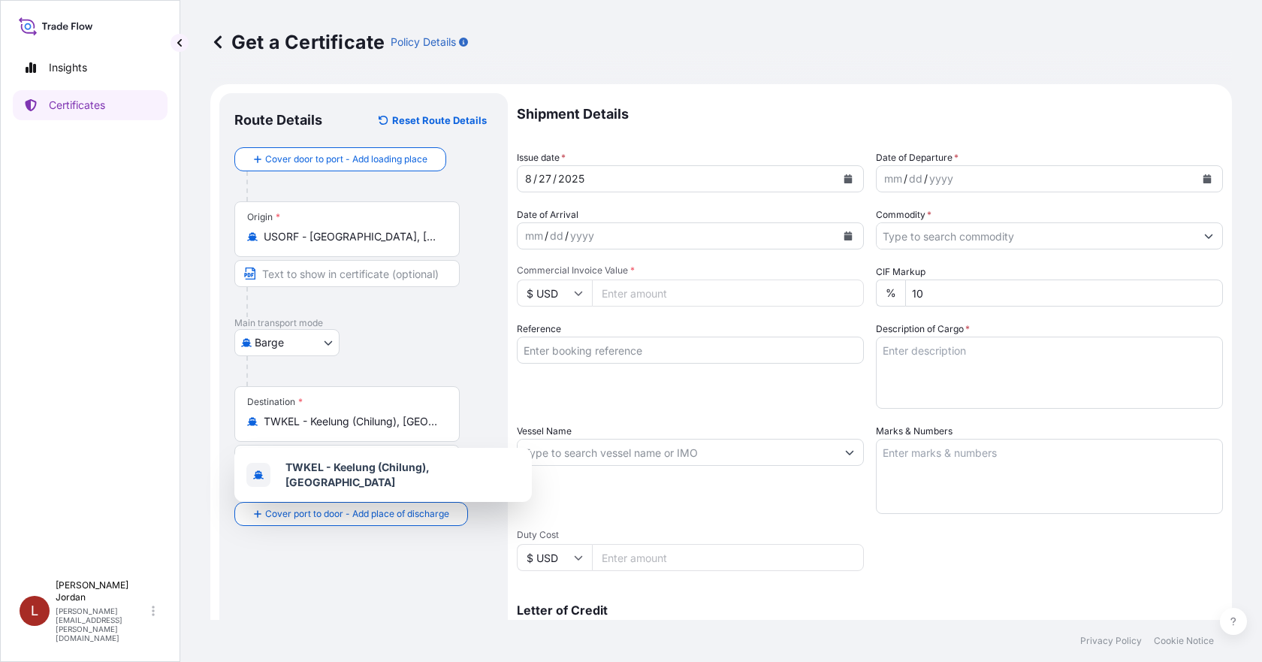
paste input "67502.41"
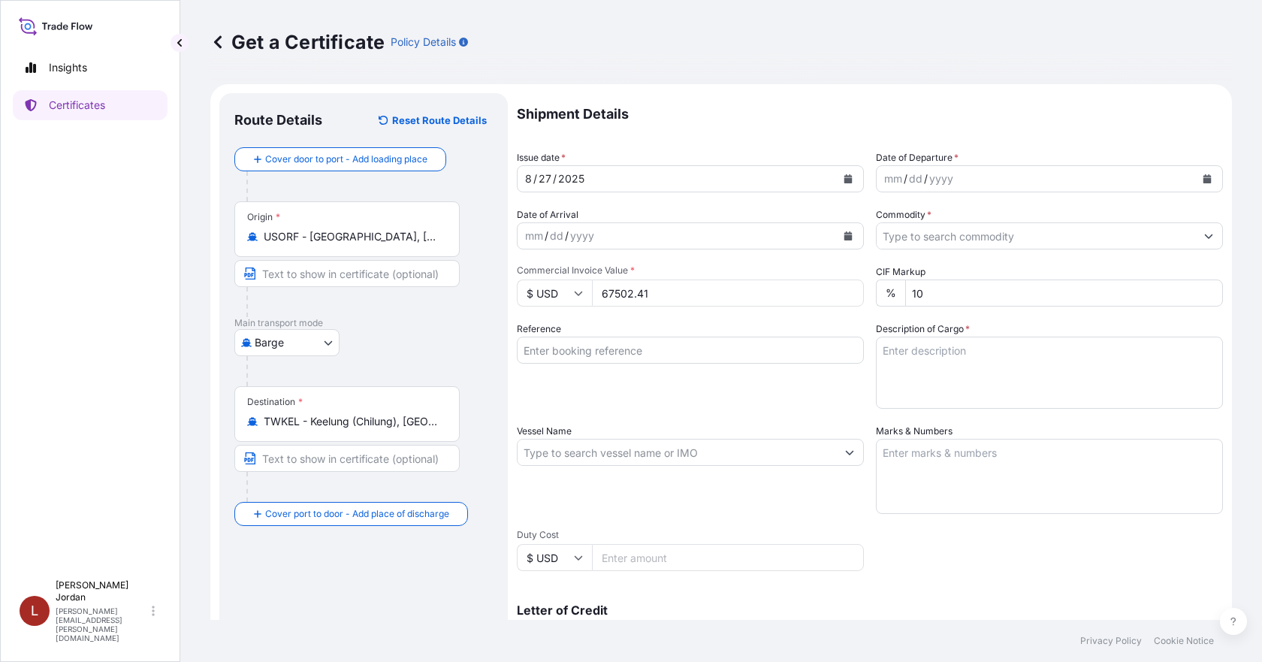
type input "67502.41"
click at [978, 236] on input "Commodity *" at bounding box center [1036, 235] width 318 height 27
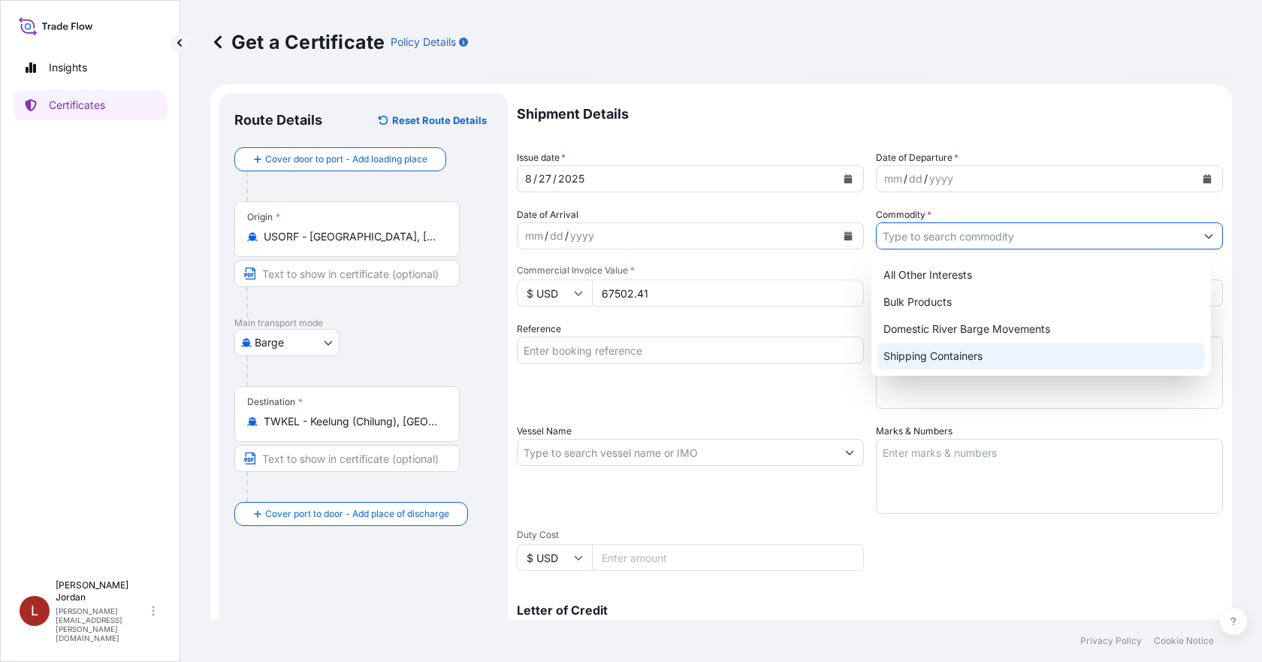
click at [986, 349] on div "Shipping Containers" at bounding box center [1041, 355] width 328 height 27
type input "Shipping Containers"
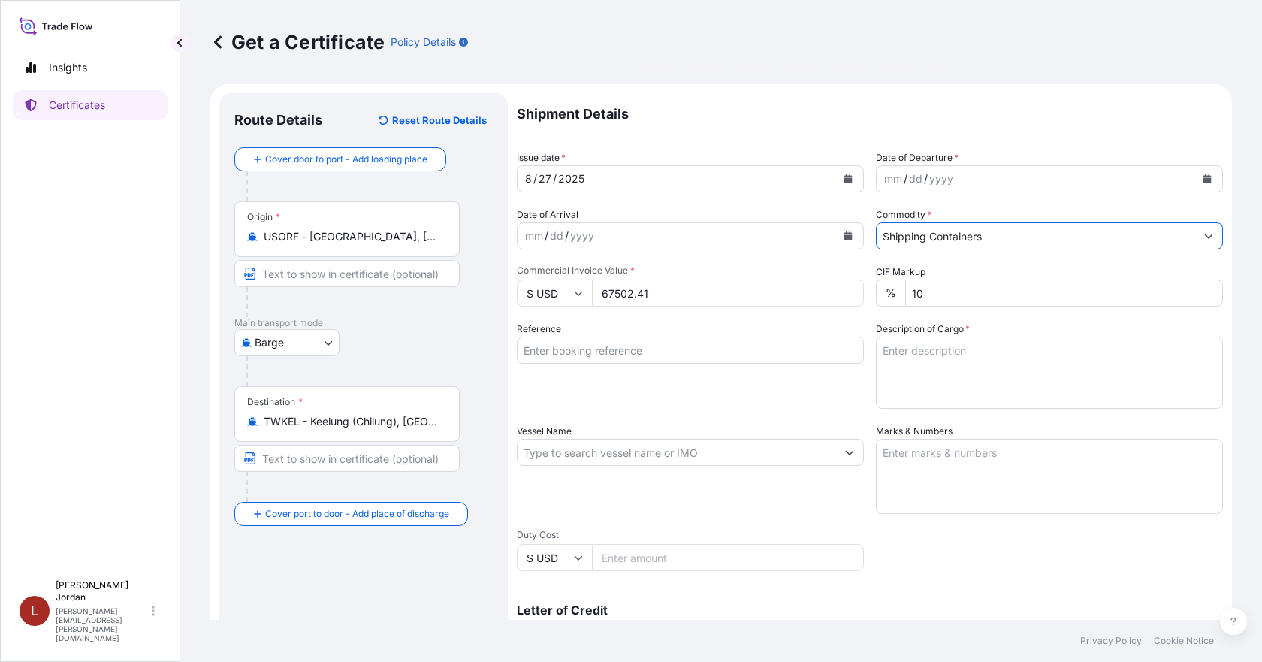
click at [982, 355] on textarea "Description of Cargo *" at bounding box center [1049, 372] width 347 height 72
click at [935, 355] on textarea "Description of Cargo *" at bounding box center [1049, 372] width 347 height 72
paste textarea "21 BOXES TEMPRITE 88099 GRY 245 PEL, OCT-BX Not Regulated. NMFC 156200 PLASTIC …"
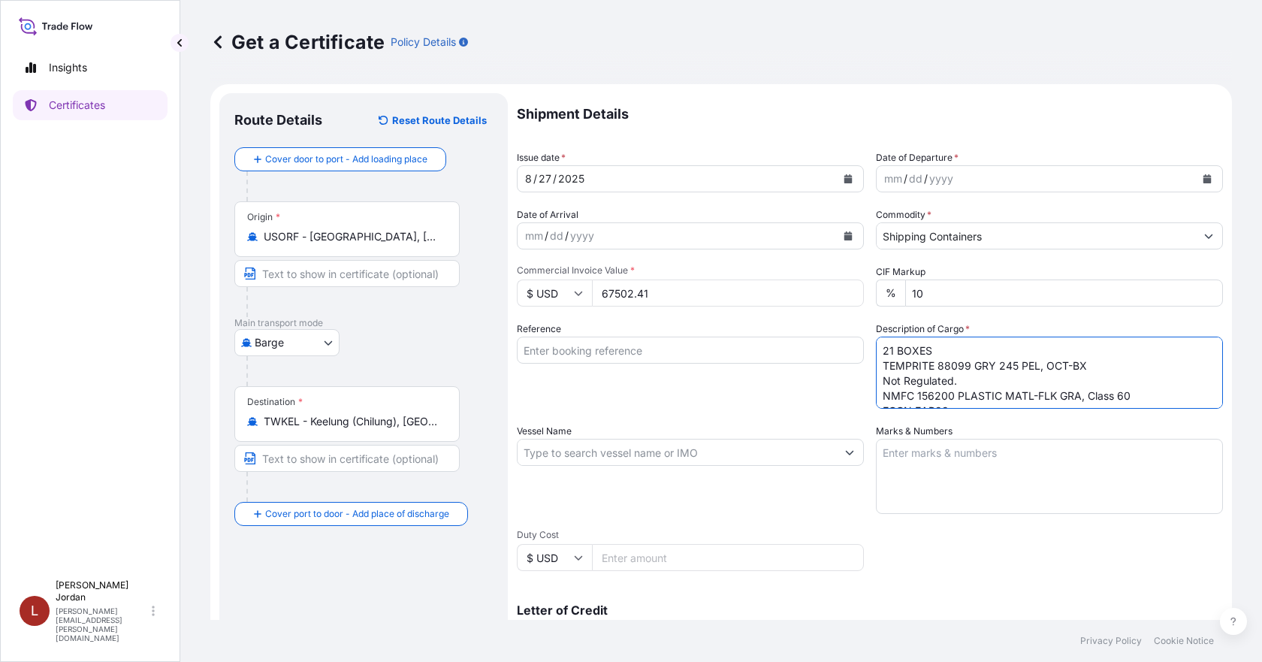
scroll to position [39, 0]
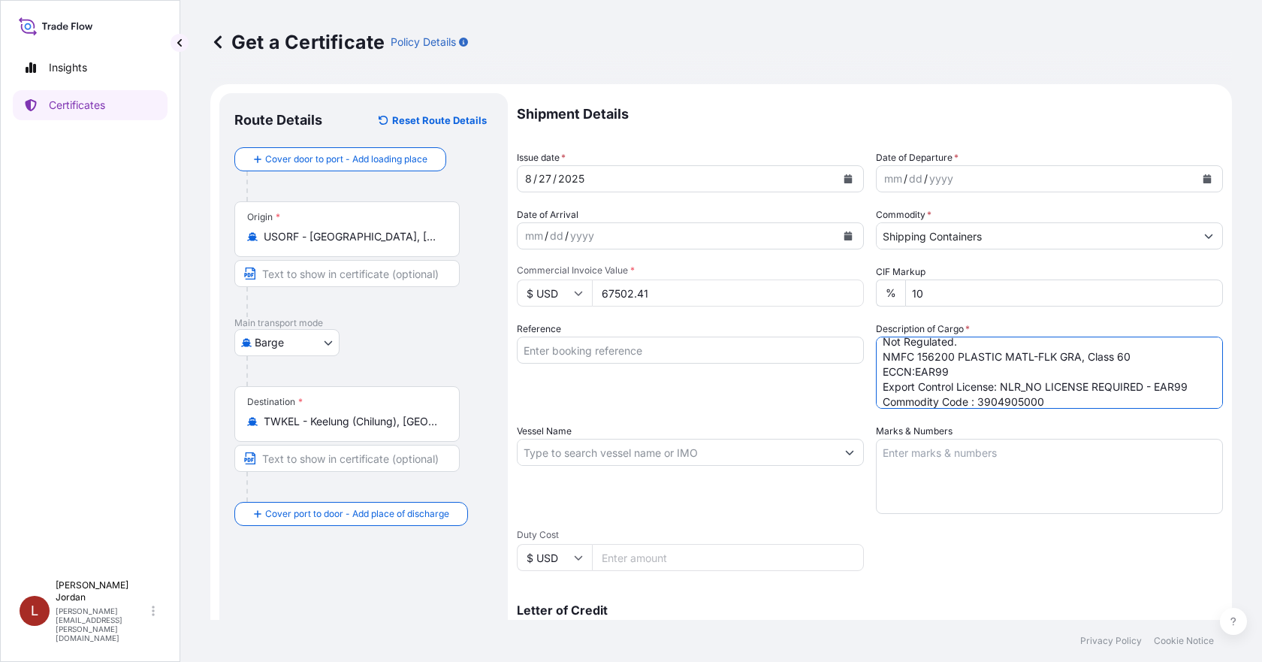
type textarea "21 BOXES TEMPRITE 88099 GRY 245 PEL, OCT-BX Not Regulated. NMFC 156200 PLASTIC …"
drag, startPoint x: 1165, startPoint y: 508, endPoint x: 1124, endPoint y: 508, distance: 41.3
click at [1165, 508] on textarea "Marks & Numbers" at bounding box center [1049, 476] width 347 height 75
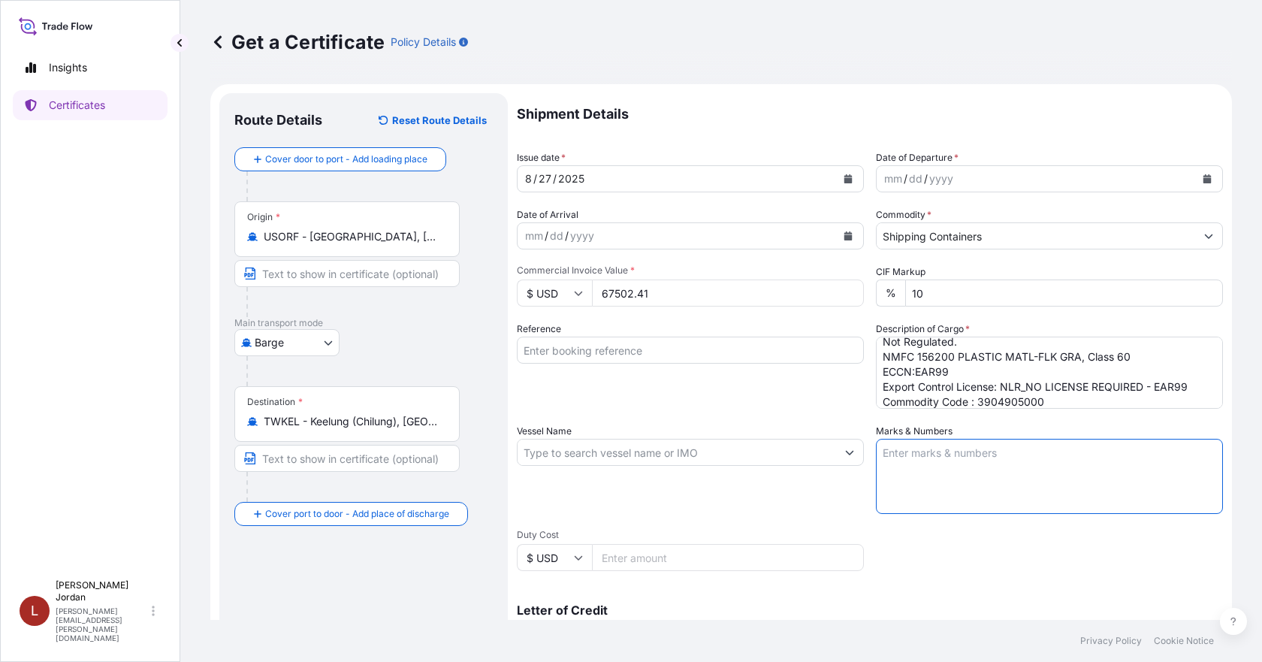
click at [554, 351] on input "Reference" at bounding box center [690, 349] width 347 height 27
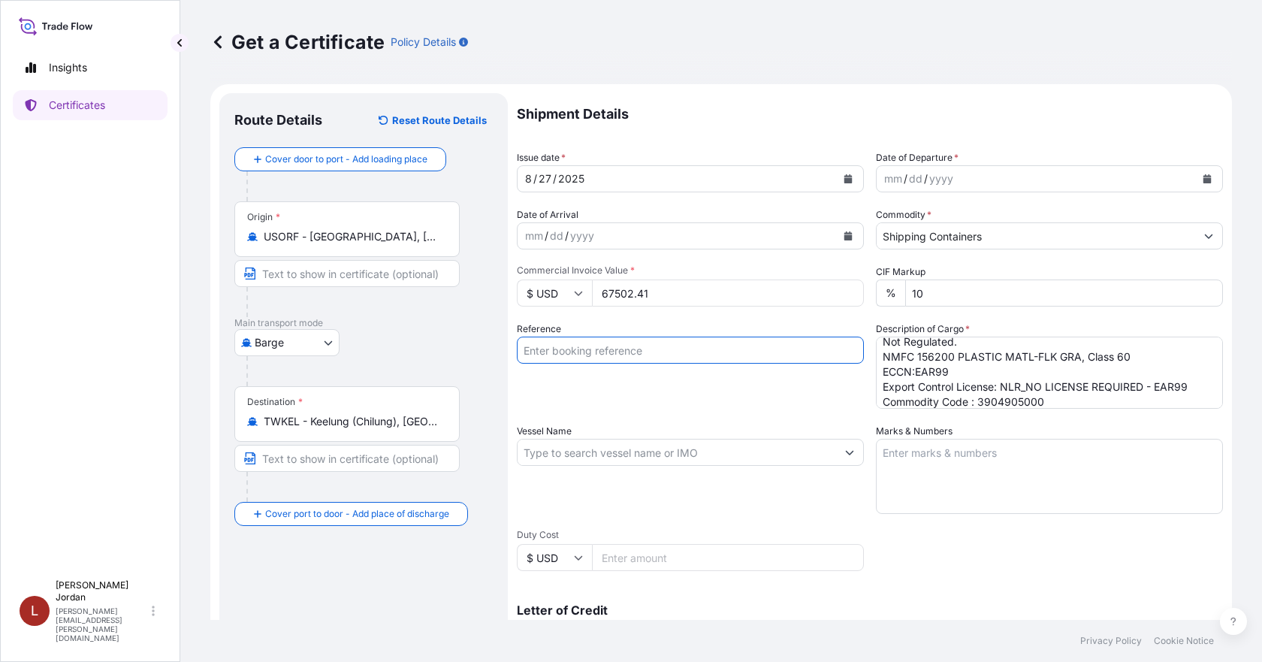
paste input "80000107957"
type input "80000107957"
click at [559, 382] on div "Reference 80000107957" at bounding box center [690, 364] width 347 height 87
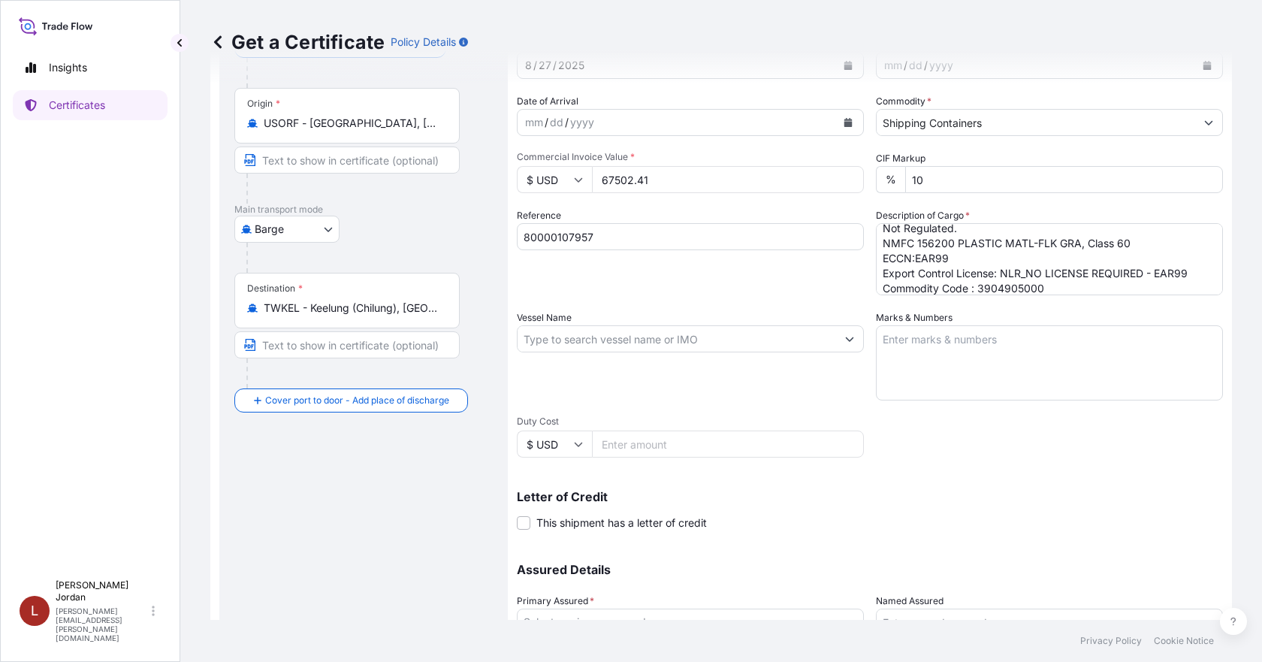
scroll to position [150, 0]
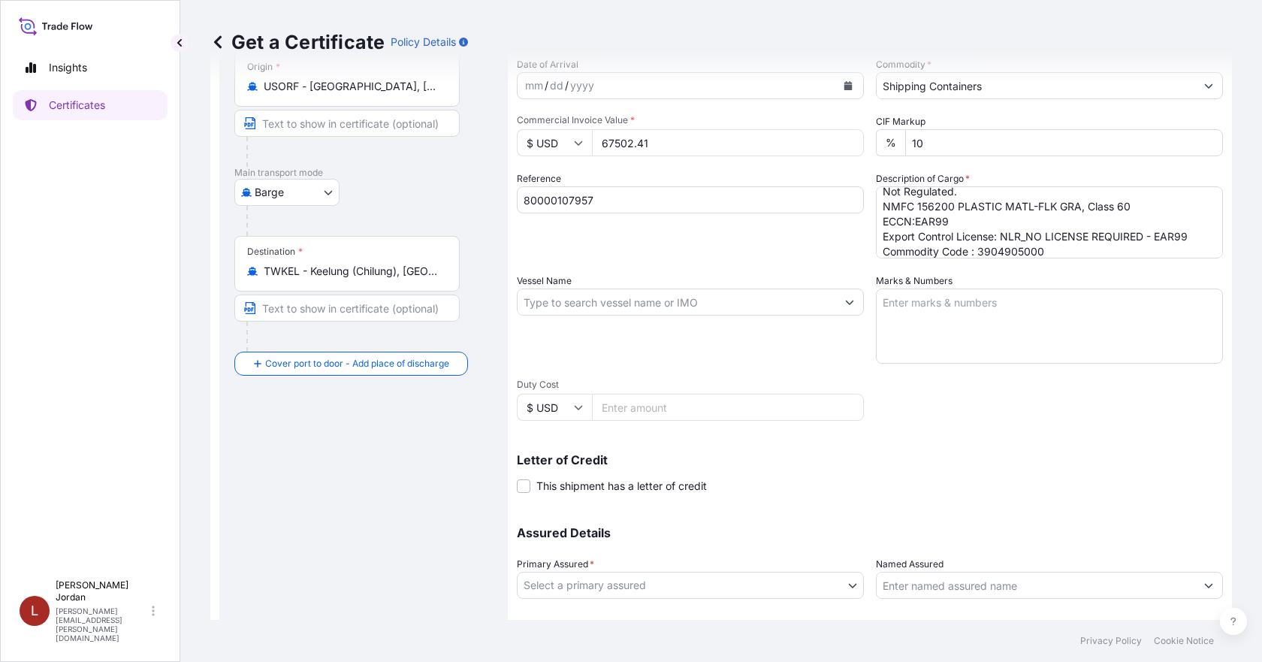
click at [737, 588] on body "Insights Certificates L [PERSON_NAME] [PERSON_NAME][EMAIL_ADDRESS][PERSON_NAME]…" at bounding box center [631, 331] width 1262 height 662
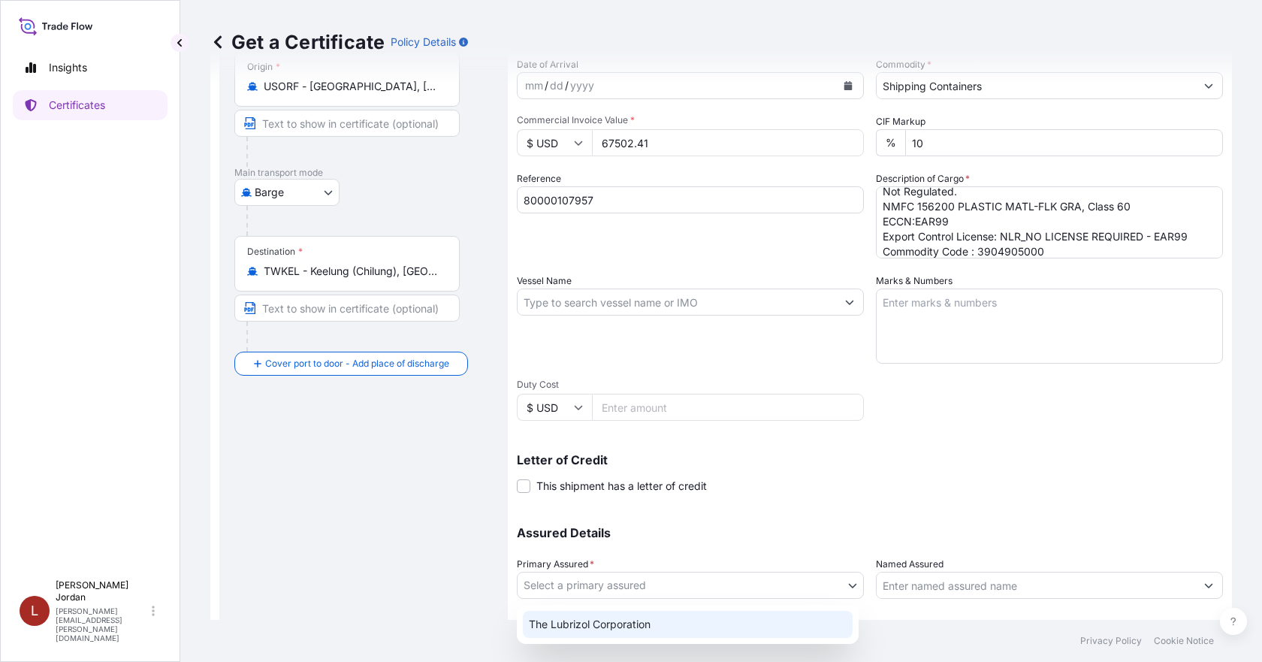
click at [730, 624] on div "The Lubrizol Corporation" at bounding box center [688, 624] width 330 height 27
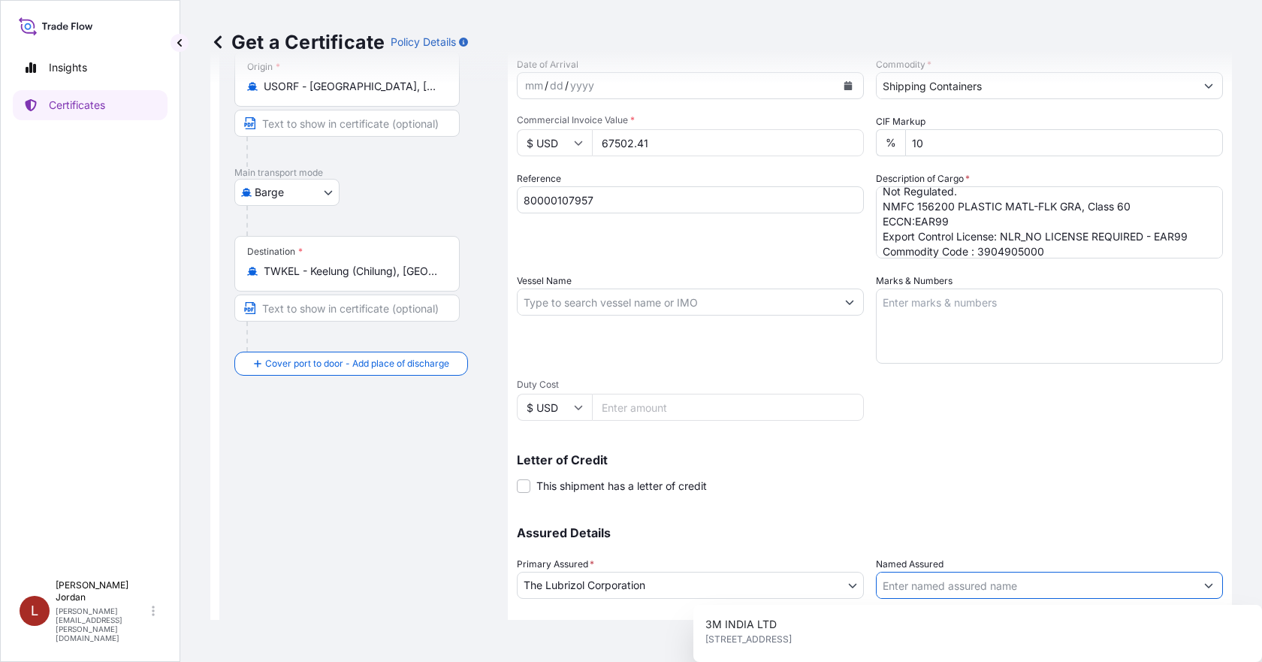
click at [910, 586] on input "Named Assured" at bounding box center [1036, 585] width 318 height 27
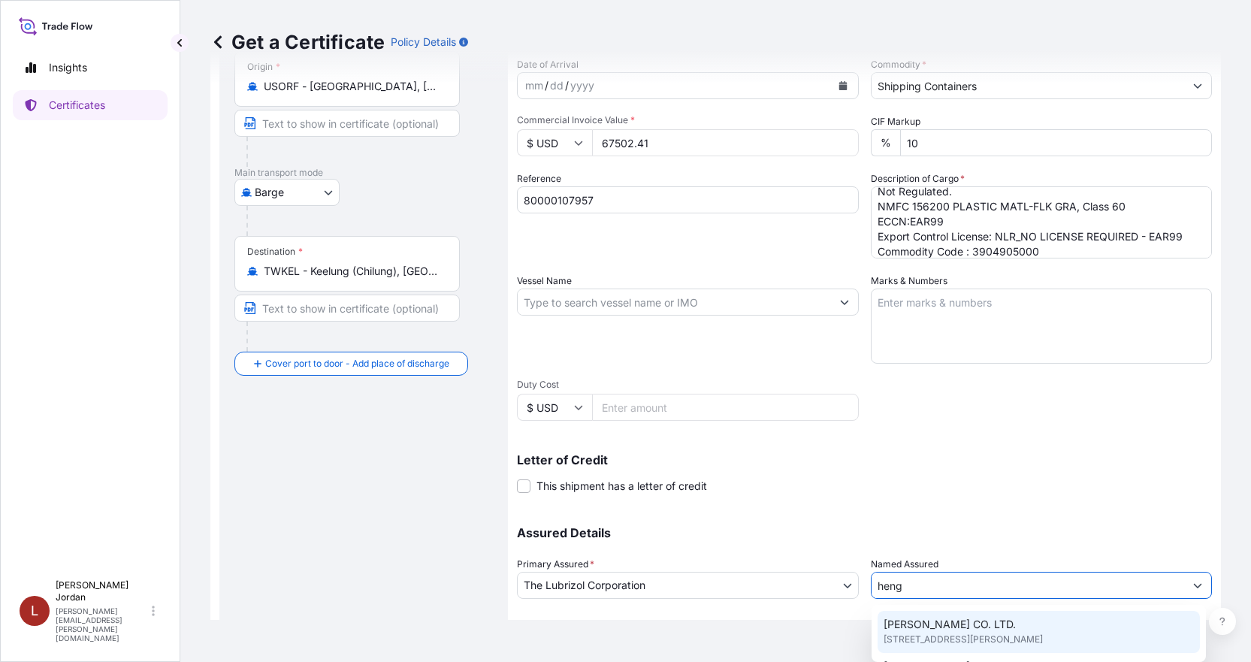
click at [934, 624] on span "[PERSON_NAME] CO. LTD." at bounding box center [949, 624] width 132 height 15
type input "[PERSON_NAME] CO. LTD."
type input "[STREET_ADDRESS][PERSON_NAME]"
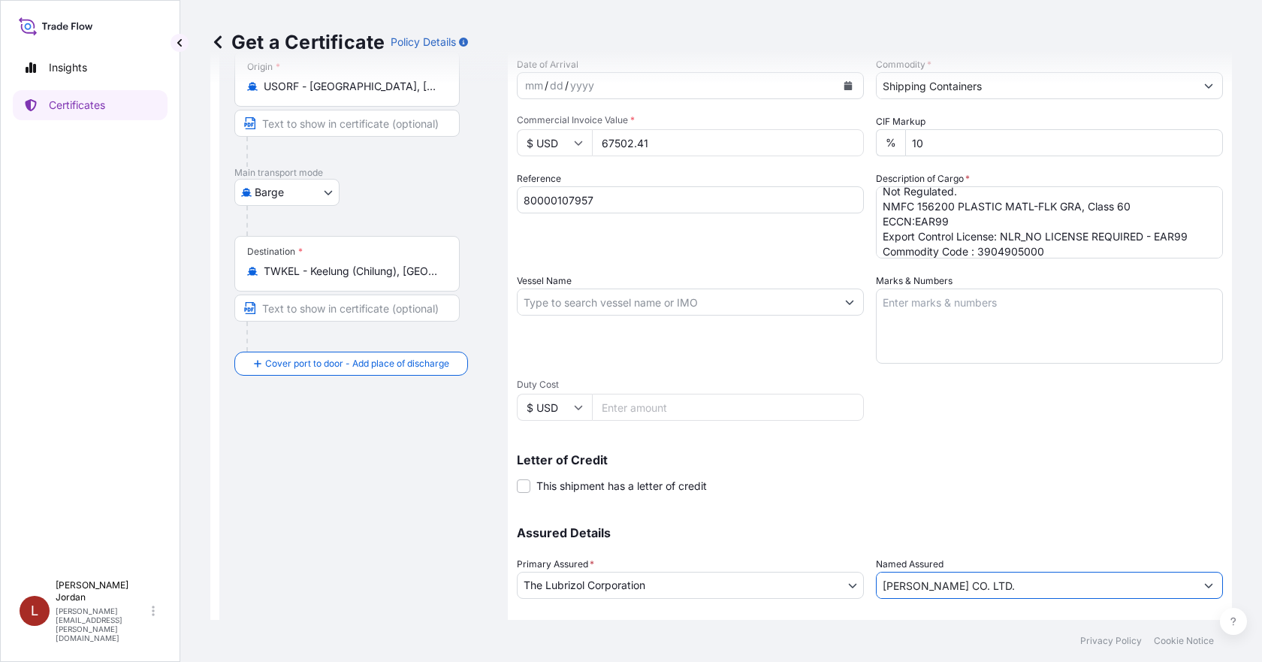
type input "[PERSON_NAME] CO. LTD."
click at [896, 500] on div "Shipment Details Issue date * [DATE] Date of Departure * mm / dd / yyyy Date of…" at bounding box center [870, 301] width 706 height 716
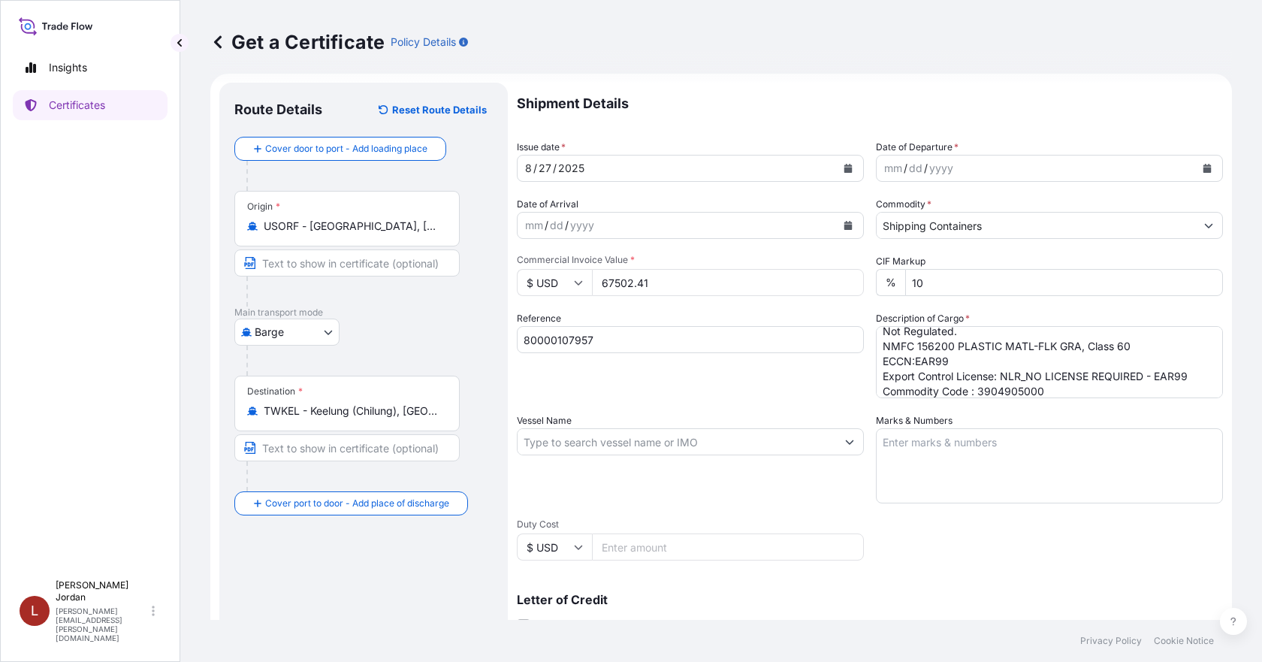
scroll to position [0, 0]
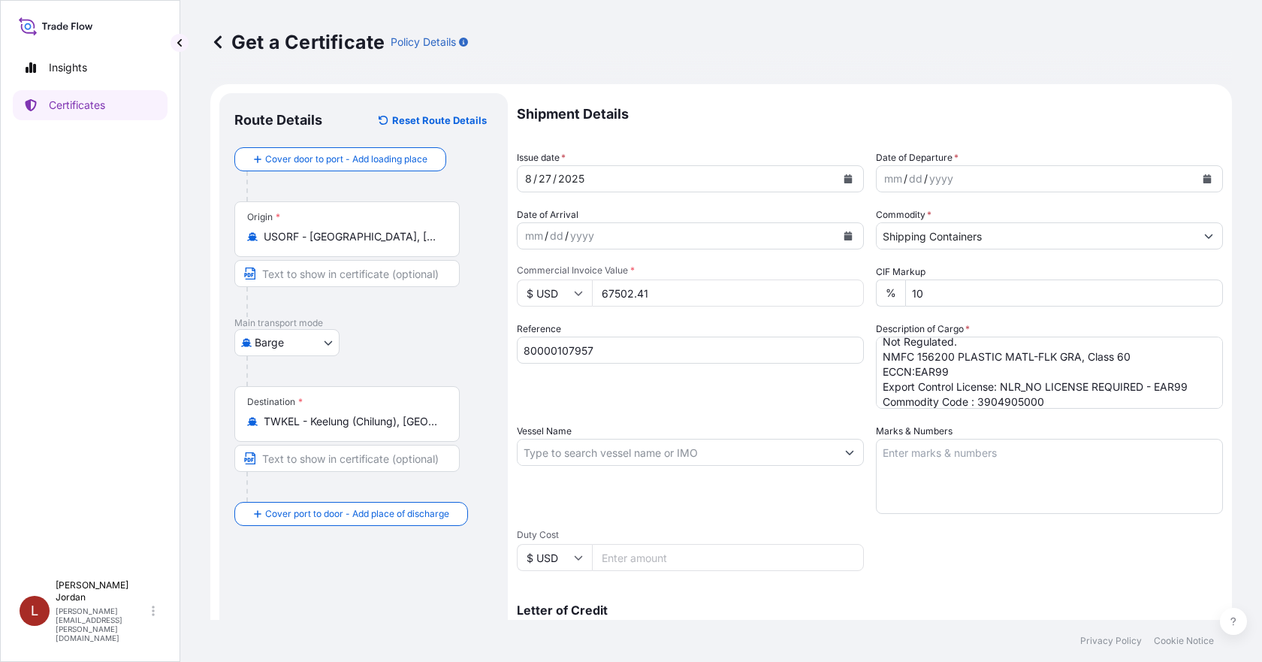
click at [1203, 180] on icon "Calendar" at bounding box center [1207, 178] width 8 height 9
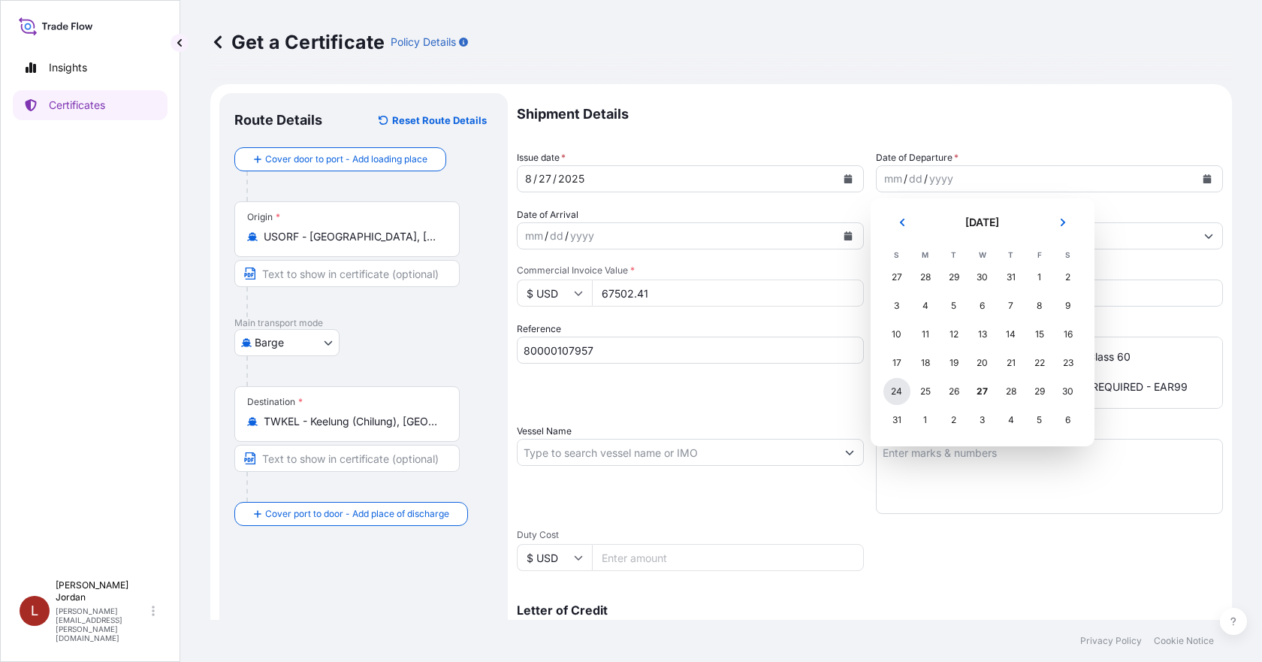
click at [892, 390] on div "24" at bounding box center [896, 391] width 27 height 27
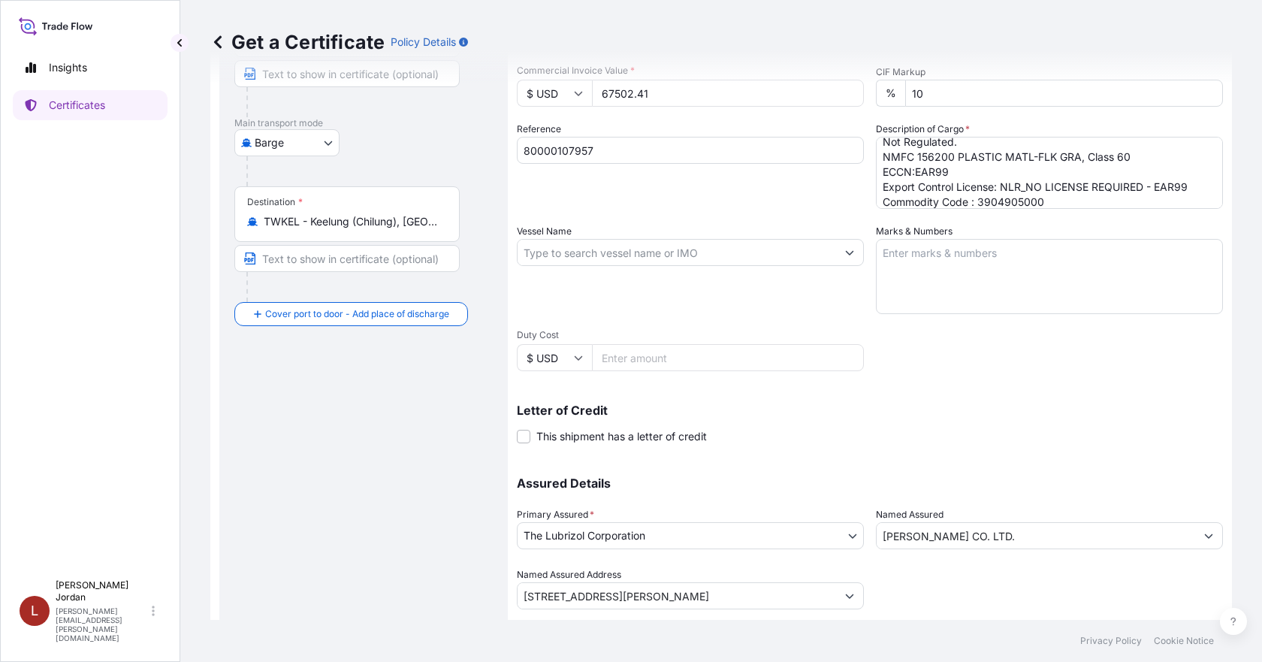
scroll to position [240, 0]
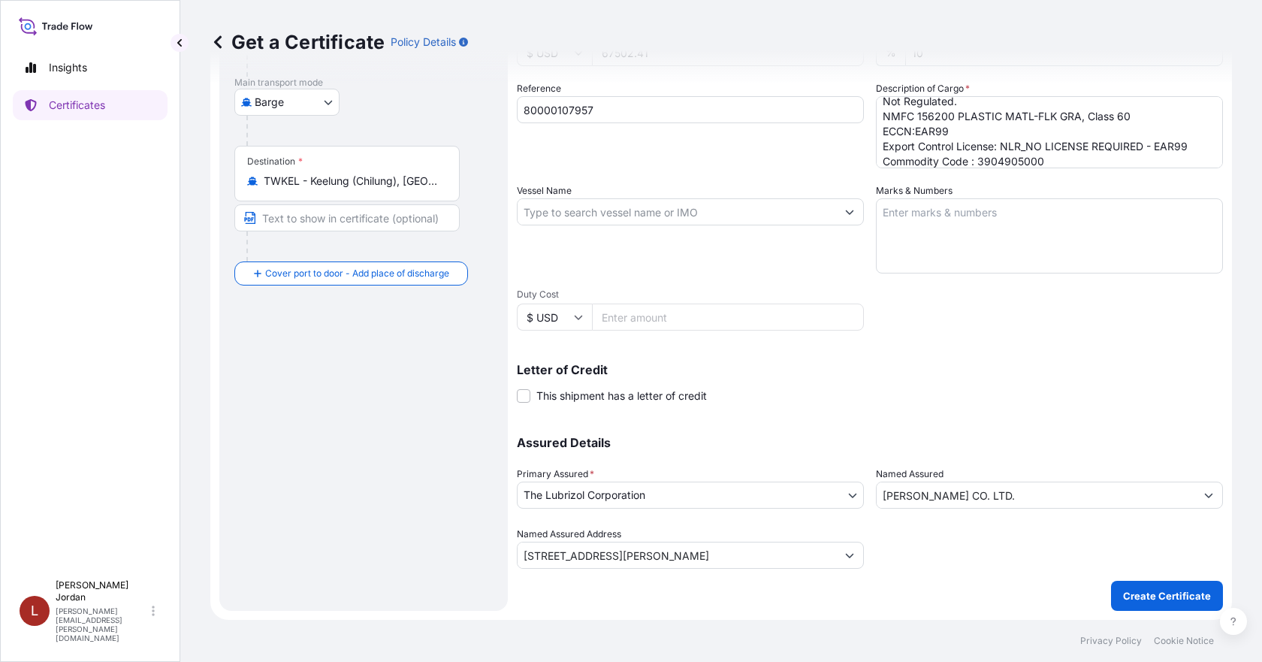
click at [1111, 582] on button "Create Certificate" at bounding box center [1167, 596] width 112 height 30
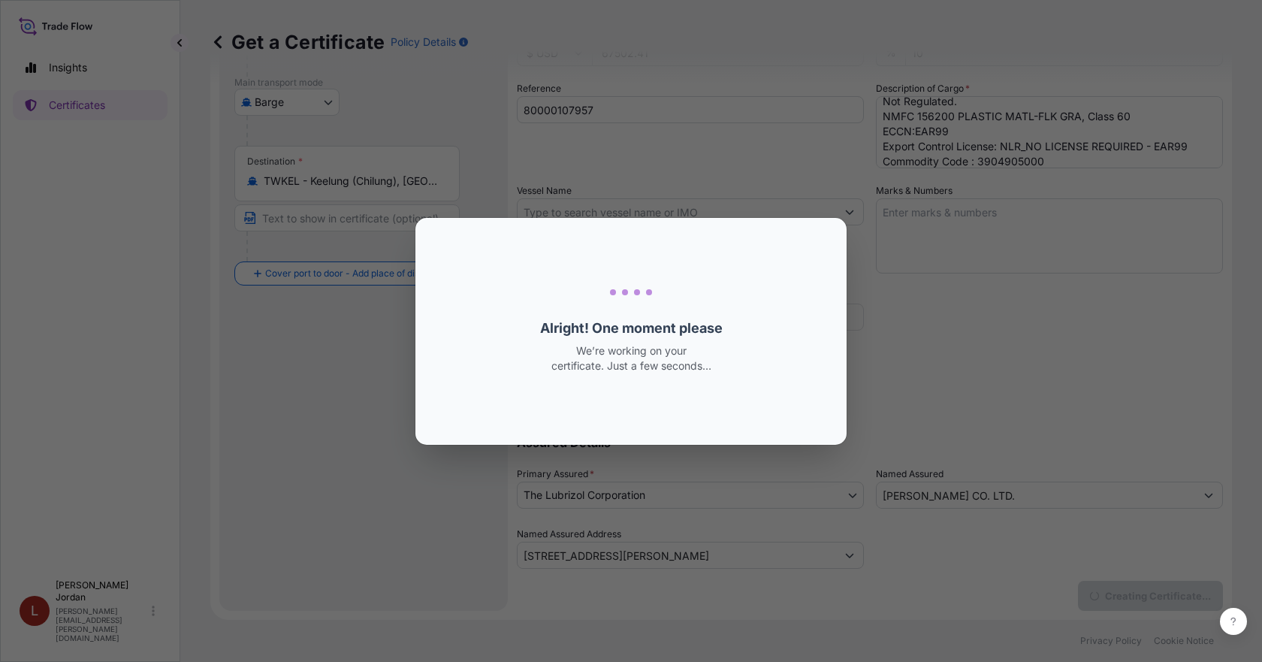
click at [1123, 593] on div "Loading Loading... Alright! One moment please We’re working on your certificate…" at bounding box center [631, 331] width 1262 height 662
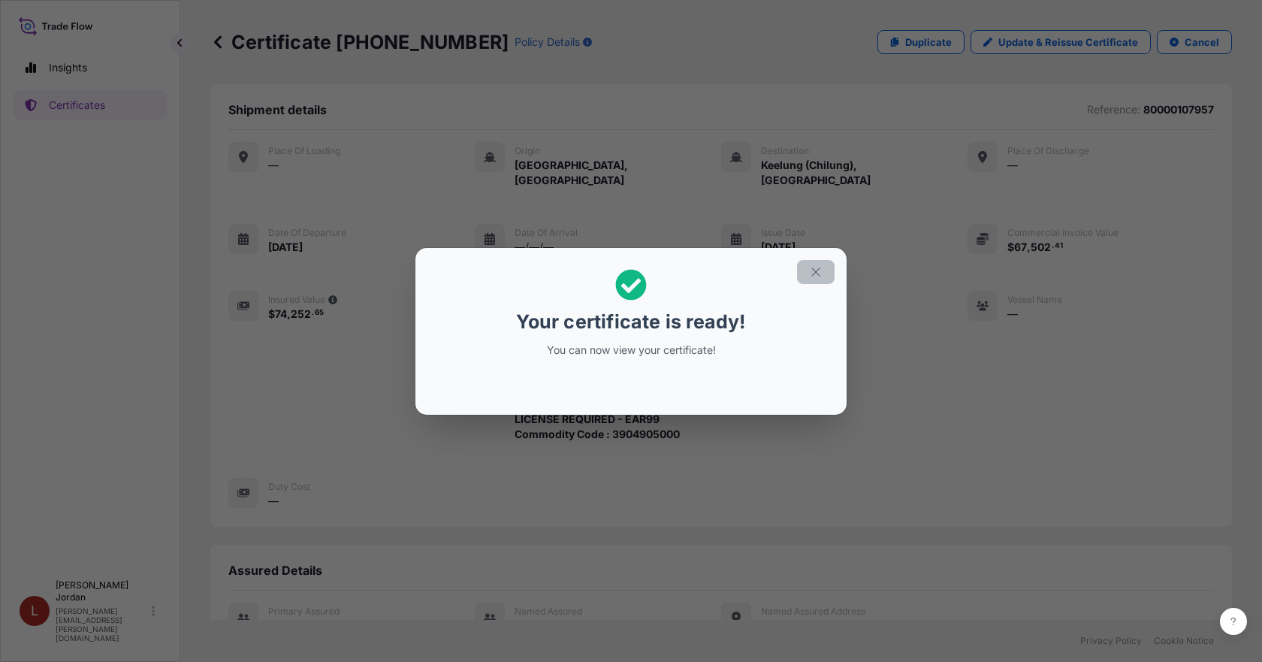
click at [818, 270] on icon "button" at bounding box center [815, 271] width 8 height 8
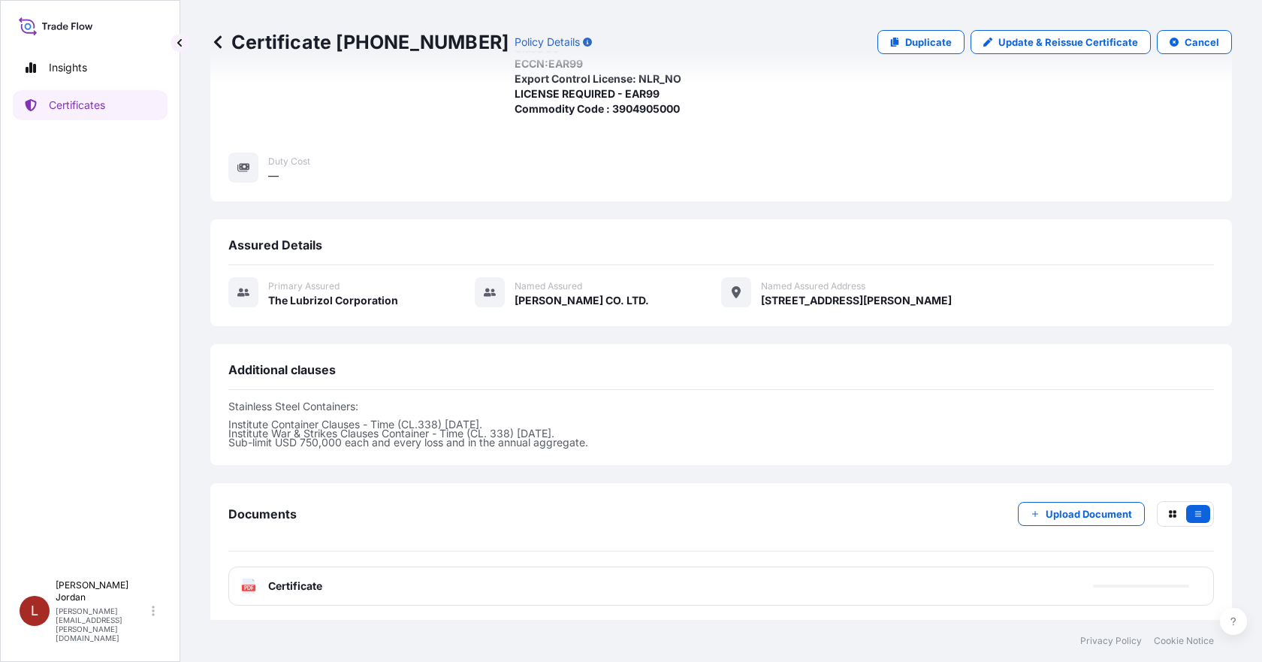
scroll to position [329, 0]
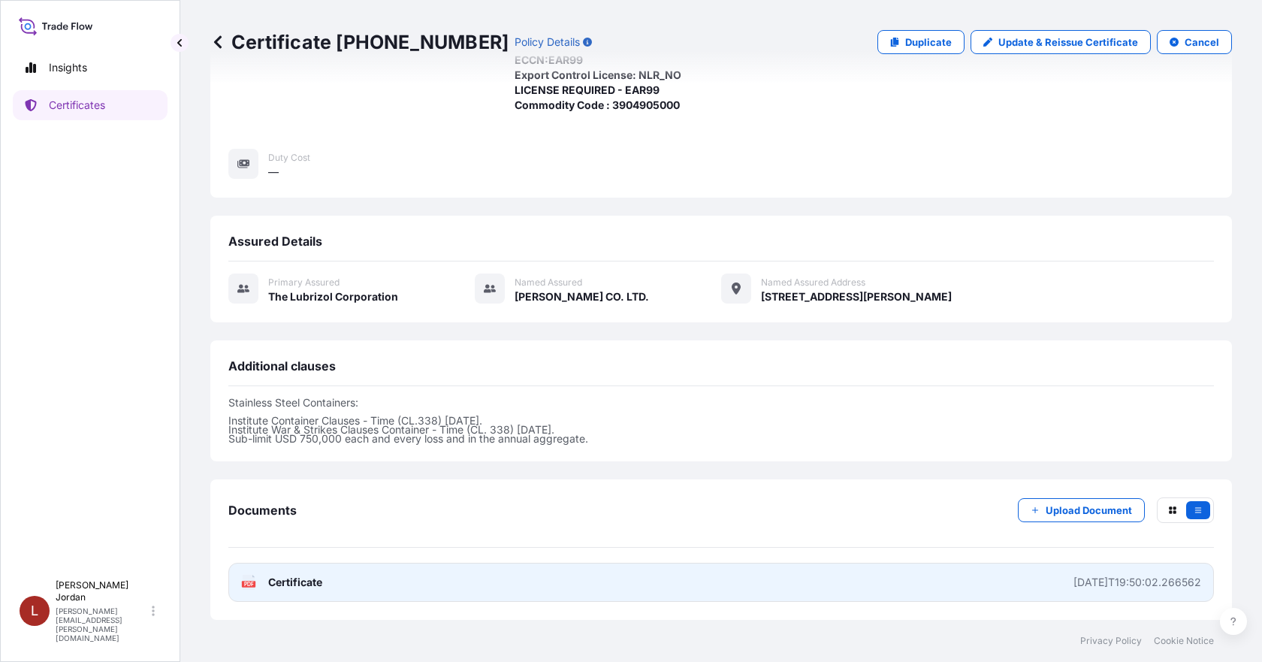
click at [433, 593] on link "PDF Certificate [DATE]T19:50:02.266562" at bounding box center [720, 582] width 985 height 39
